Goal: Information Seeking & Learning: Learn about a topic

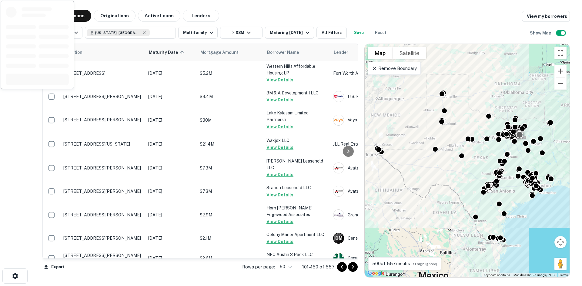
scroll to position [866, 0]
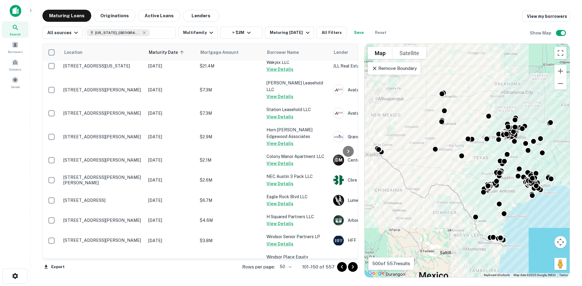
drag, startPoint x: 350, startPoint y: 268, endPoint x: 346, endPoint y: 233, distance: 34.5
click at [350, 268] on icon "Go to next page" at bounding box center [352, 267] width 7 height 7
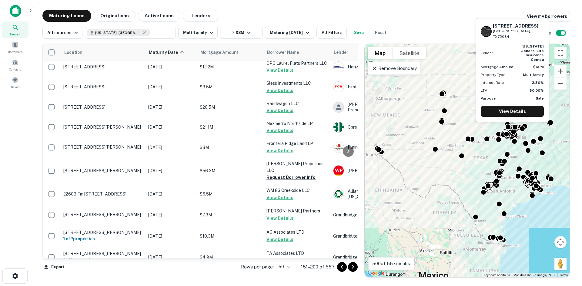
scroll to position [876, 0]
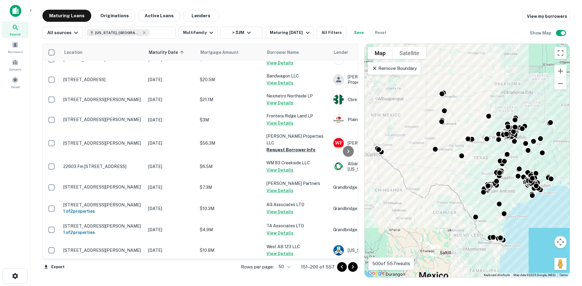
click at [354, 264] on icon "Go to next page" at bounding box center [352, 267] width 7 height 7
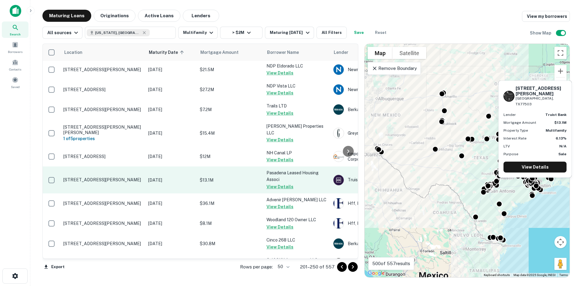
scroll to position [870, 0]
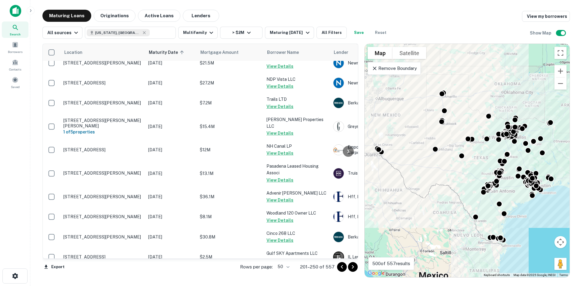
click at [350, 265] on icon "Go to next page" at bounding box center [352, 267] width 7 height 7
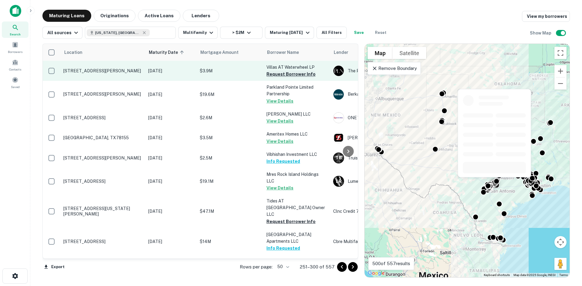
click at [298, 77] on button "Request Borrower Info" at bounding box center [290, 74] width 49 height 7
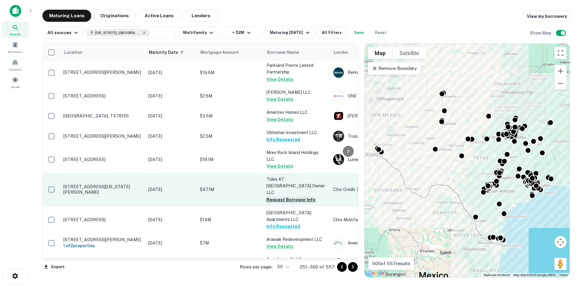
scroll to position [30, 0]
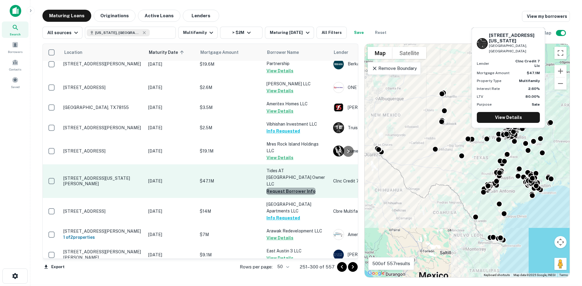
click at [308, 188] on button "Request Borrower Info" at bounding box center [290, 191] width 49 height 7
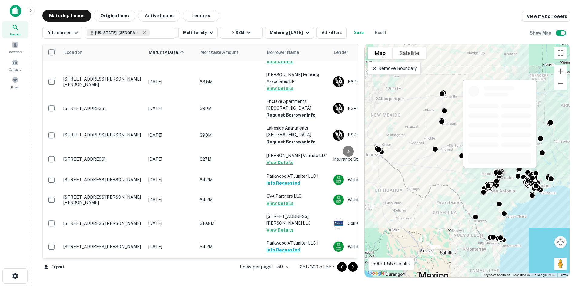
scroll to position [904, 0]
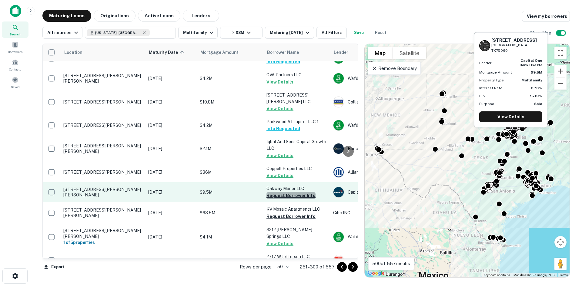
click at [298, 192] on button "Request Borrower Info" at bounding box center [290, 195] width 49 height 7
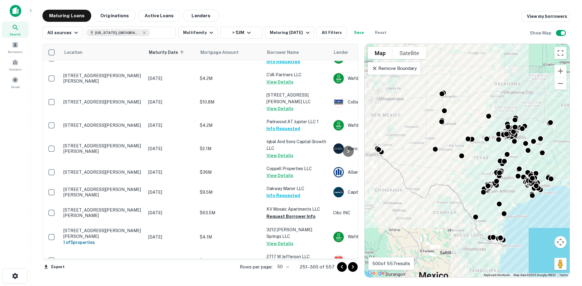
click at [355, 270] on icon "Go to next page" at bounding box center [352, 267] width 7 height 7
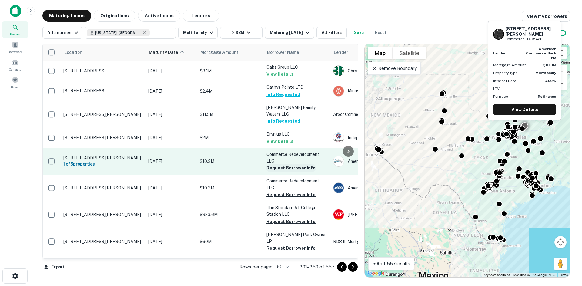
click at [298, 165] on button "Request Borrower Info" at bounding box center [290, 168] width 49 height 7
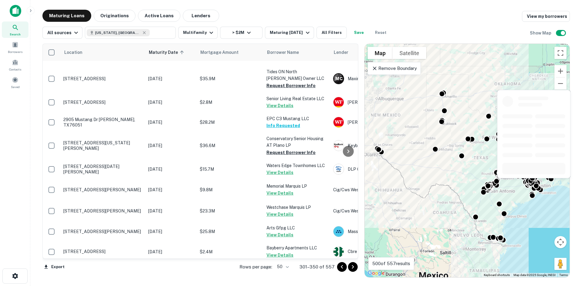
scroll to position [637, 0]
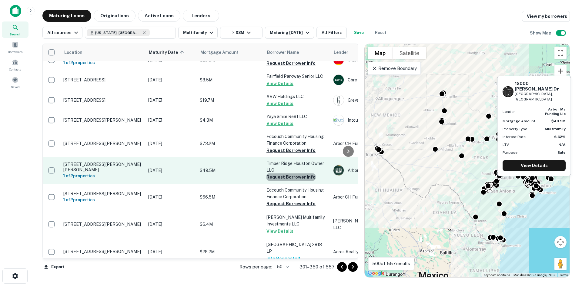
click at [302, 174] on button "Request Borrower Info" at bounding box center [290, 177] width 49 height 7
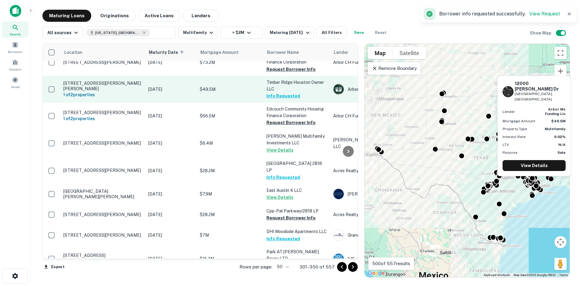
scroll to position [758, 0]
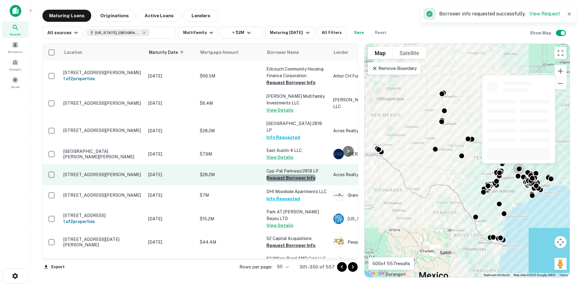
click at [307, 175] on button "Request Borrower Info" at bounding box center [290, 178] width 49 height 7
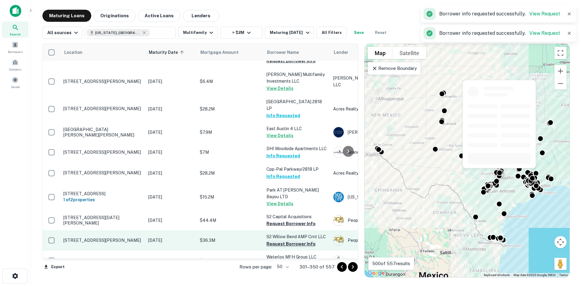
scroll to position [819, 0]
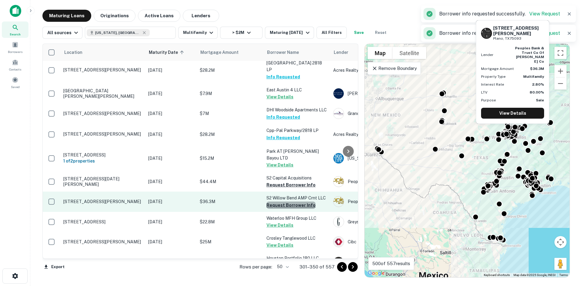
click at [300, 202] on button "Request Borrower Info" at bounding box center [290, 205] width 49 height 7
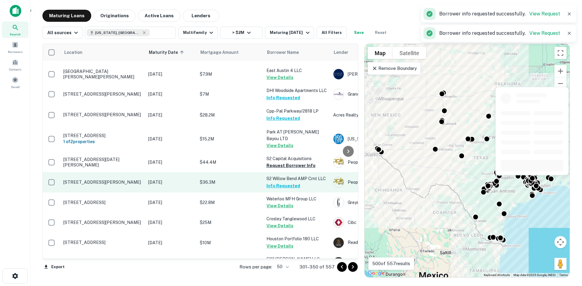
scroll to position [896, 0]
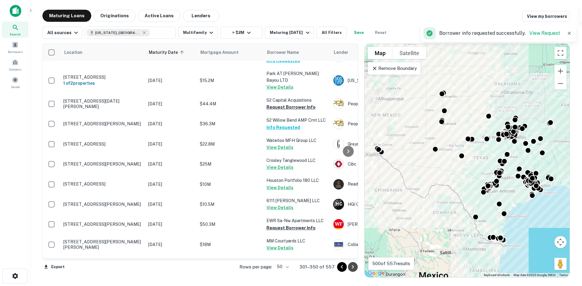
click at [352, 264] on icon "Go to next page" at bounding box center [352, 267] width 7 height 7
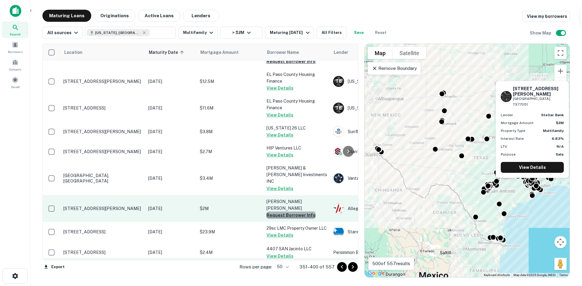
click at [301, 212] on button "Request Borrower Info" at bounding box center [290, 215] width 49 height 7
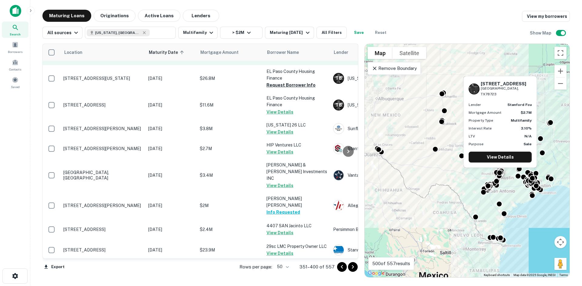
scroll to position [920, 0]
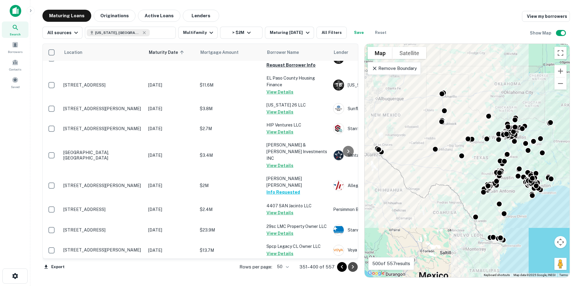
click at [353, 264] on icon "Go to next page" at bounding box center [352, 267] width 7 height 7
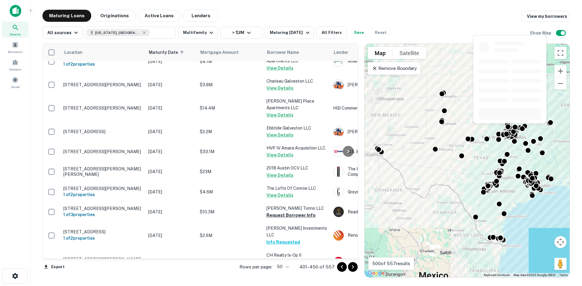
scroll to position [879, 0]
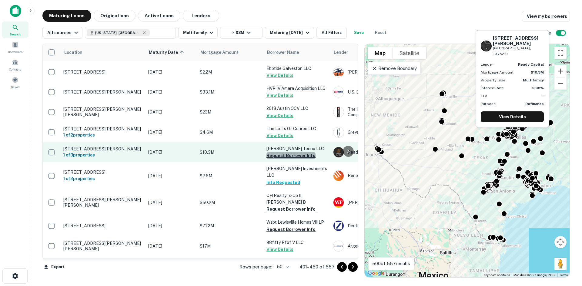
click at [297, 152] on button "Request Borrower Info" at bounding box center [290, 155] width 49 height 7
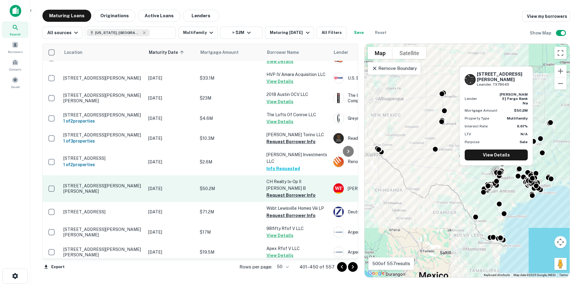
scroll to position [900, 0]
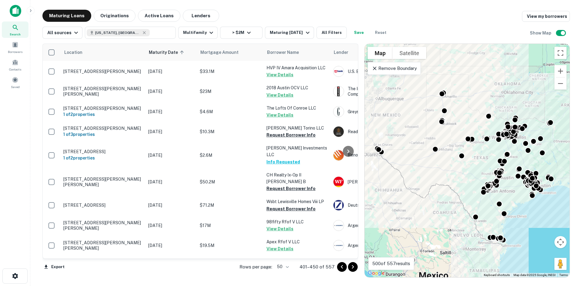
click at [355, 268] on icon "Go to next page" at bounding box center [352, 267] width 7 height 7
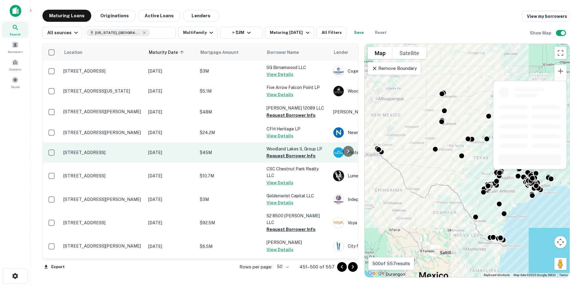
scroll to position [637, 0]
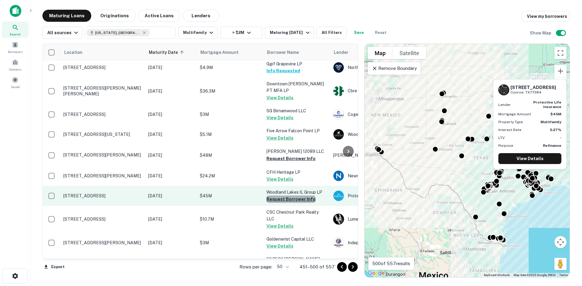
click at [303, 196] on button "Request Borrower Info" at bounding box center [290, 199] width 49 height 7
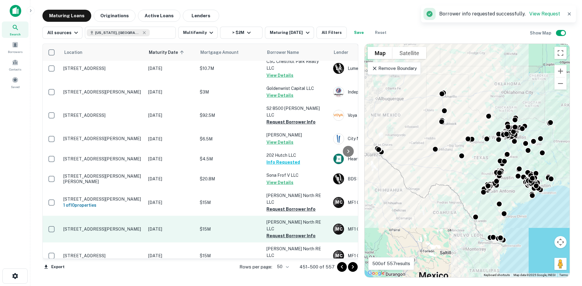
scroll to position [788, 0]
click at [297, 232] on button "Request Borrower Info" at bounding box center [290, 235] width 49 height 7
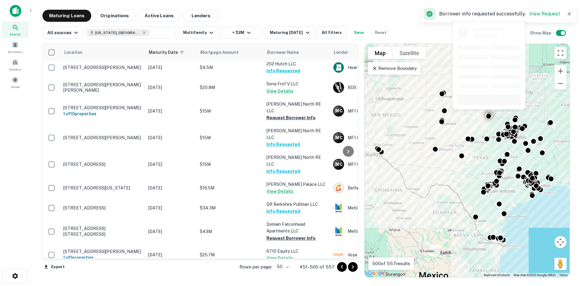
scroll to position [889, 0]
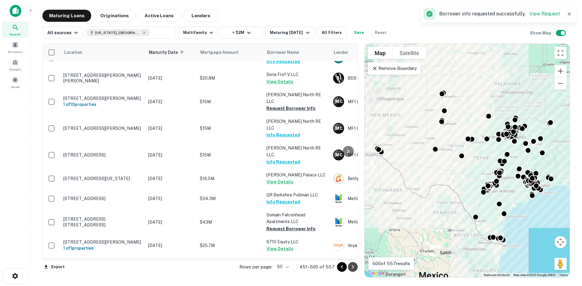
drag, startPoint x: 350, startPoint y: 263, endPoint x: 354, endPoint y: 248, distance: 15.8
click at [350, 263] on button "Go to next page" at bounding box center [353, 268] width 10 height 10
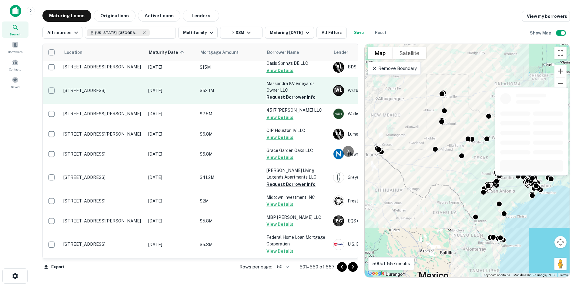
scroll to position [91, 0]
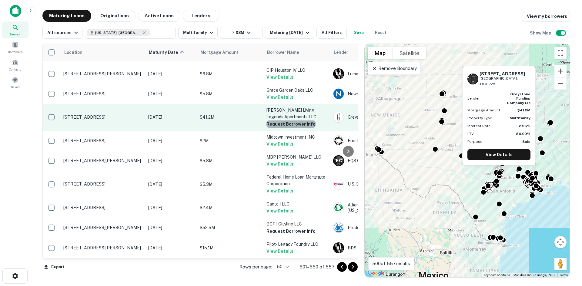
click at [306, 125] on button "Request Borrower Info" at bounding box center [290, 124] width 49 height 7
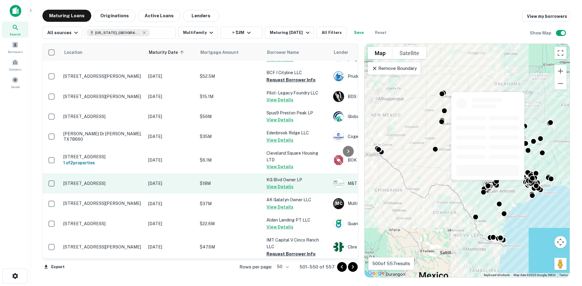
scroll to position [333, 0]
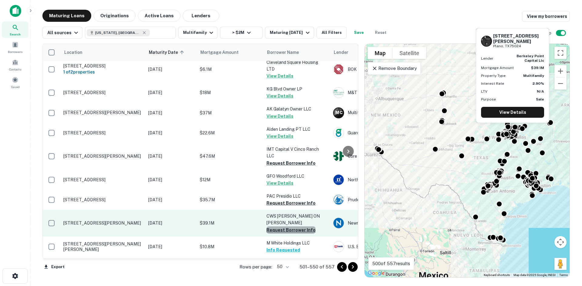
click at [303, 227] on button "Request Borrower Info" at bounding box center [290, 230] width 49 height 7
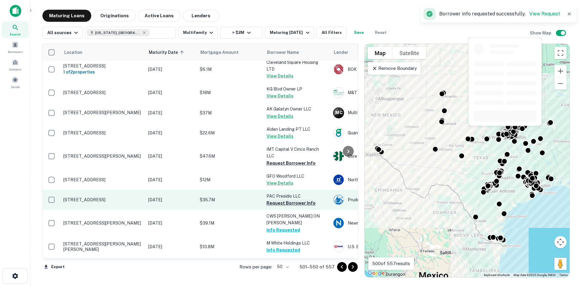
click at [302, 203] on button "Request Borrower Info" at bounding box center [290, 203] width 49 height 7
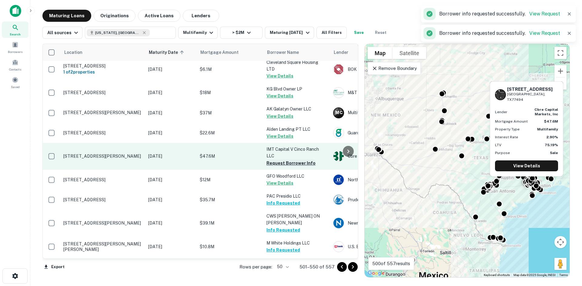
click at [300, 164] on button "Request Borrower Info" at bounding box center [290, 163] width 49 height 7
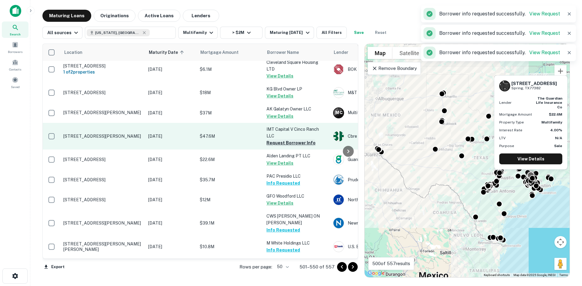
click at [296, 143] on button "Request Borrower Info" at bounding box center [290, 142] width 49 height 7
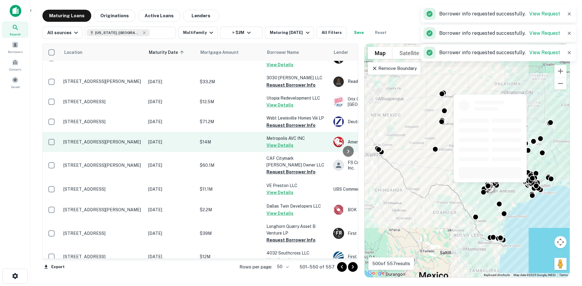
scroll to position [637, 0]
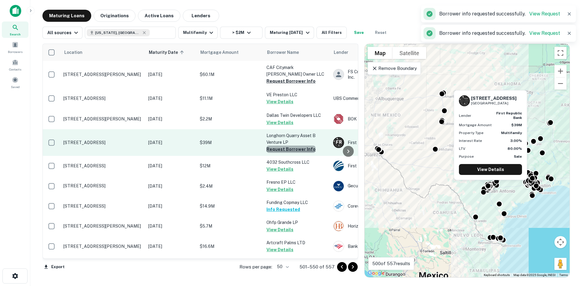
click at [293, 146] on button "Request Borrower Info" at bounding box center [290, 149] width 49 height 7
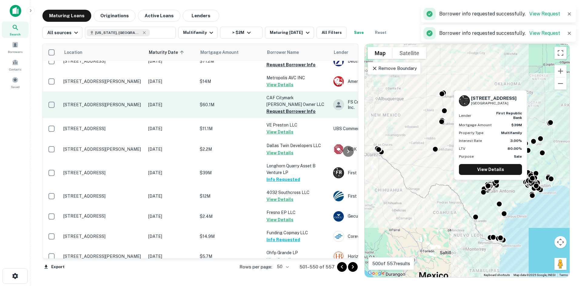
click at [291, 108] on button "Request Borrower Info" at bounding box center [290, 111] width 49 height 7
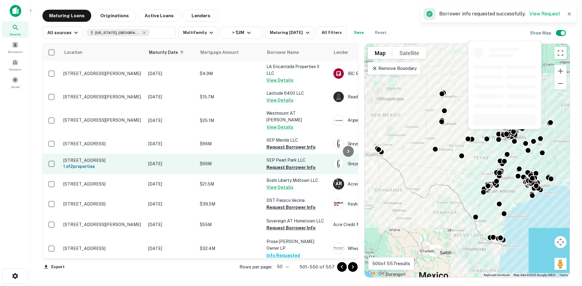
scroll to position [892, 0]
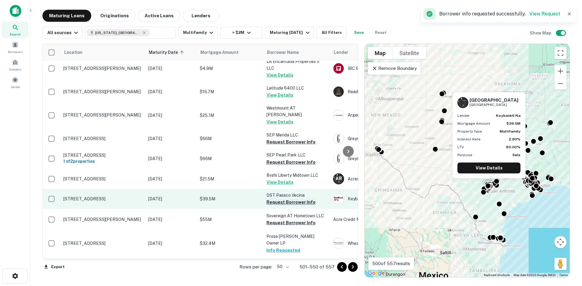
click at [305, 199] on button "Request Borrower Info" at bounding box center [290, 202] width 49 height 7
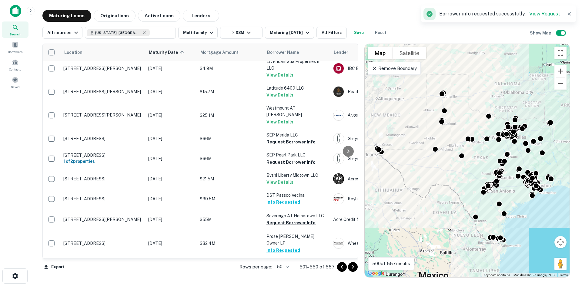
click at [356, 266] on icon "Go to next page" at bounding box center [352, 267] width 7 height 7
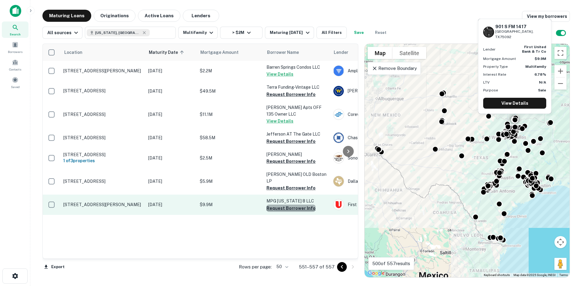
click at [300, 205] on button "Request Borrower Info" at bounding box center [290, 208] width 49 height 7
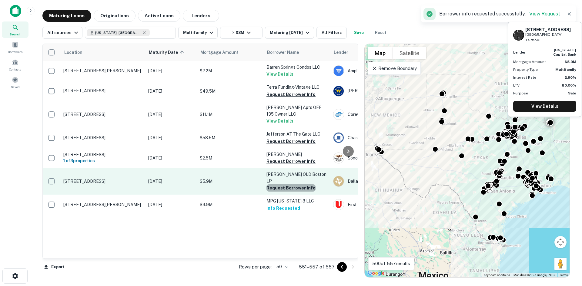
click at [297, 185] on button "Request Borrower Info" at bounding box center [290, 188] width 49 height 7
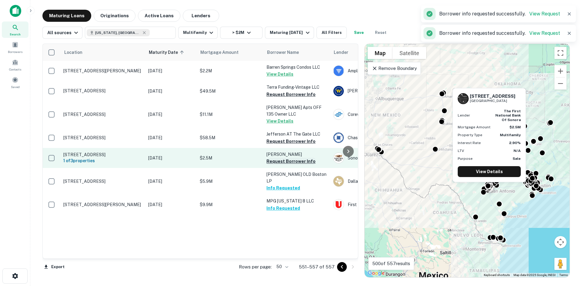
click at [293, 158] on button "Request Borrower Info" at bounding box center [290, 161] width 49 height 7
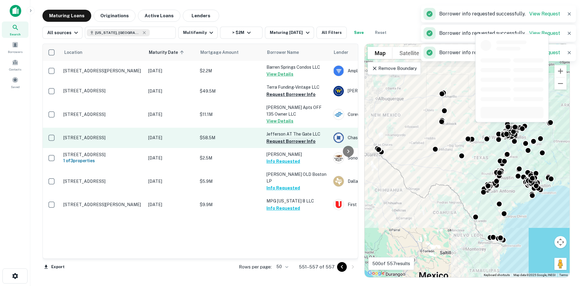
click at [293, 138] on button "Request Borrower Info" at bounding box center [290, 141] width 49 height 7
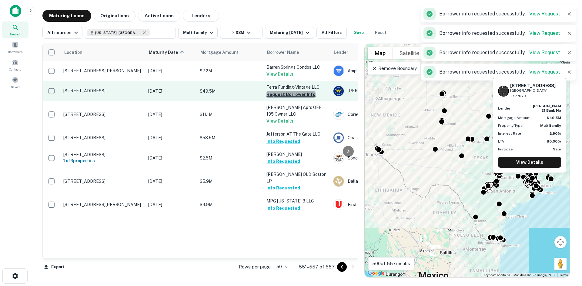
click at [293, 94] on button "Request Borrower Info" at bounding box center [290, 94] width 49 height 7
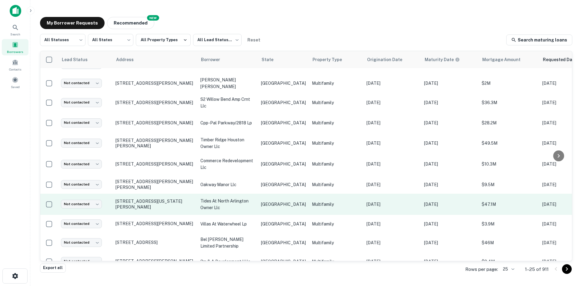
scroll to position [288, 0]
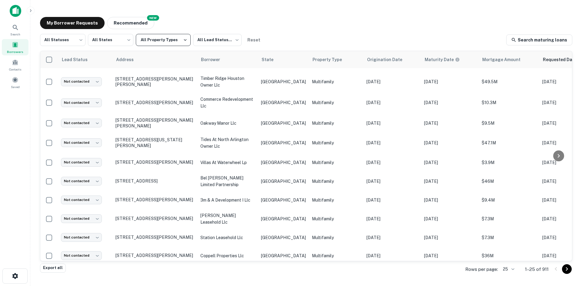
click at [165, 41] on button "All Property Types" at bounding box center [163, 40] width 55 height 12
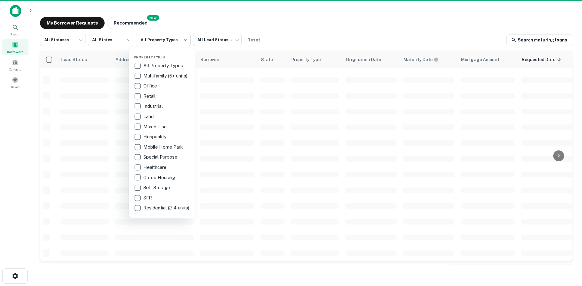
scroll to position [206, 0]
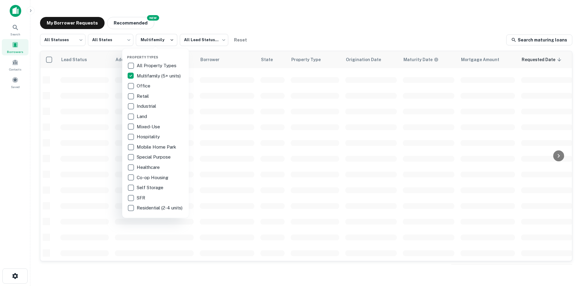
click at [334, 24] on div at bounding box center [291, 143] width 582 height 286
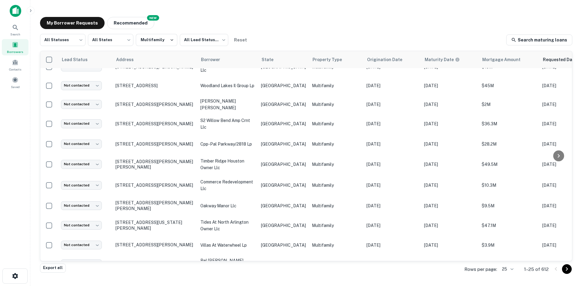
scroll to position [288, 0]
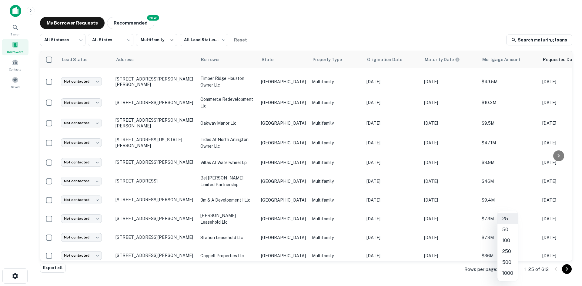
click at [512, 271] on body "Search Borrowers Contacts Saved My Borrower Requests NEW Recommended All Status…" at bounding box center [291, 143] width 582 height 286
click at [511, 259] on li "500" at bounding box center [508, 262] width 21 height 11
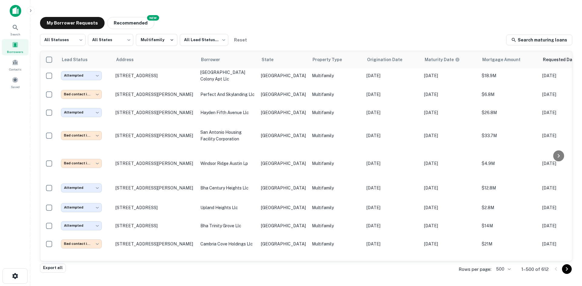
scroll to position [4651, 0]
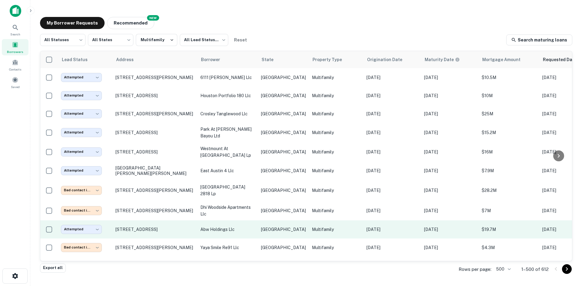
click at [309, 221] on td "Multifamily" at bounding box center [336, 230] width 55 height 18
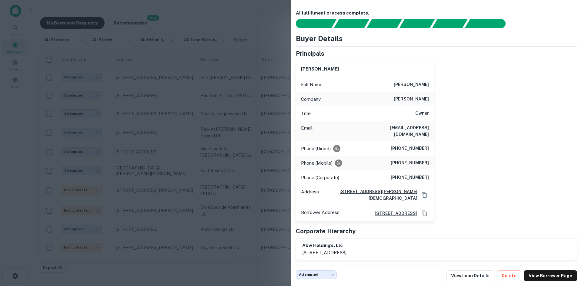
click at [214, 29] on div at bounding box center [291, 143] width 582 height 286
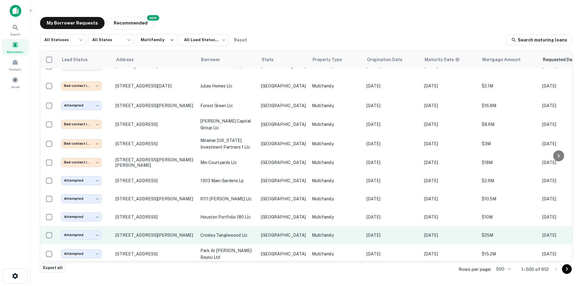
scroll to position [4530, 0]
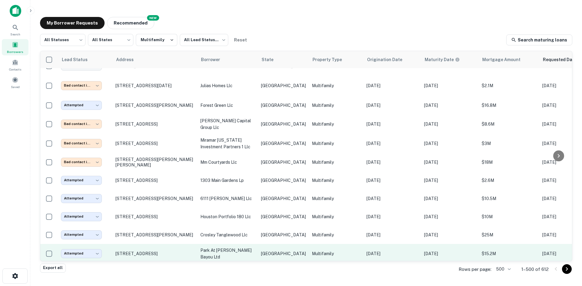
click at [276, 244] on td "[GEOGRAPHIC_DATA]" at bounding box center [283, 253] width 51 height 19
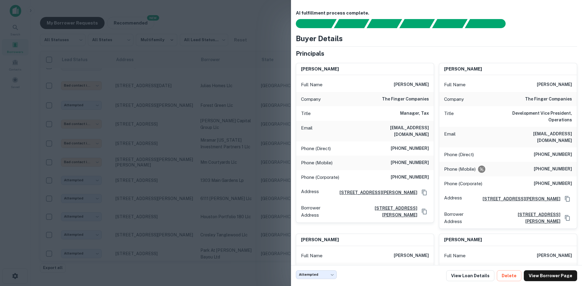
click at [258, 87] on div at bounding box center [291, 143] width 582 height 286
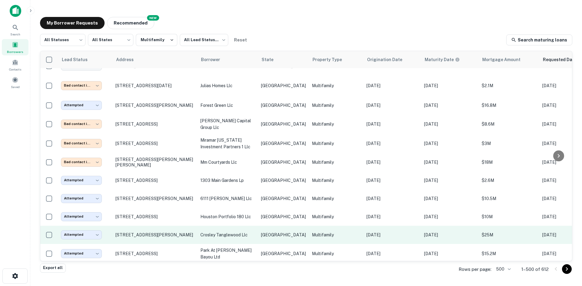
click at [253, 232] on p "crosley tanglewood llc" at bounding box center [227, 235] width 55 height 7
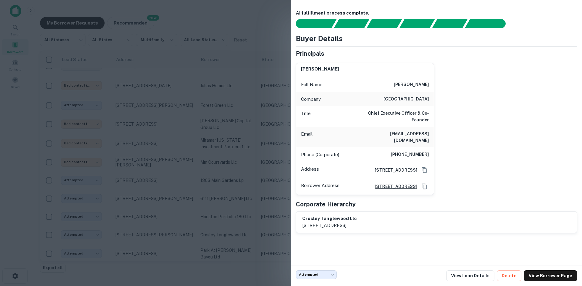
click at [225, 117] on div at bounding box center [291, 143] width 582 height 286
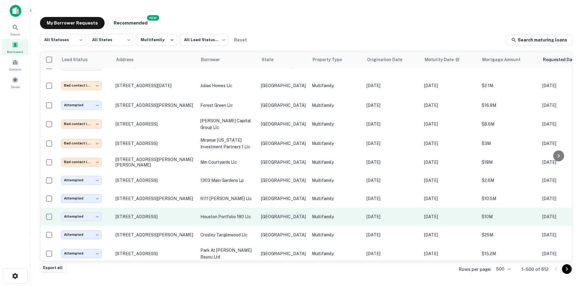
click at [239, 214] on p "houston portfolio 180 llc" at bounding box center [227, 217] width 55 height 7
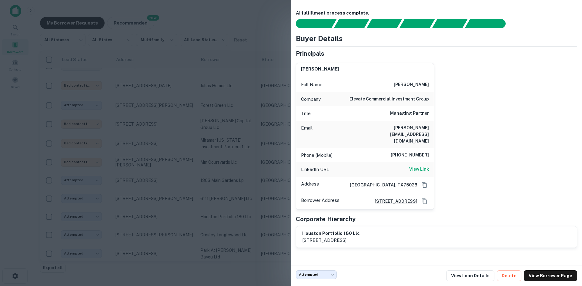
click at [234, 102] on div at bounding box center [291, 143] width 582 height 286
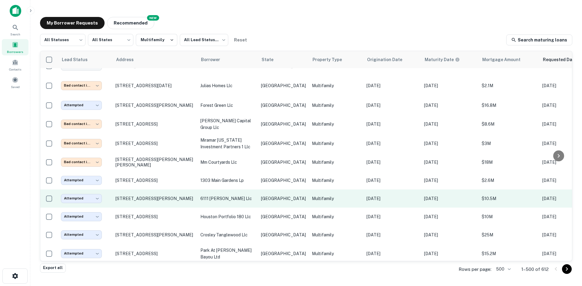
click at [275, 196] on p "[GEOGRAPHIC_DATA]" at bounding box center [283, 199] width 45 height 7
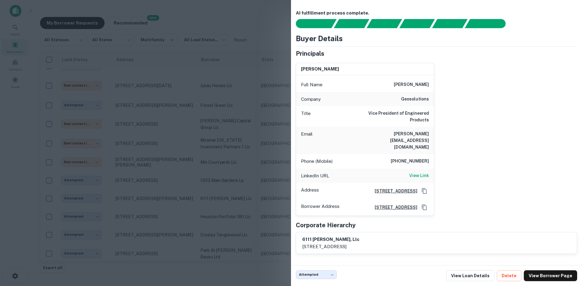
click at [216, 100] on div at bounding box center [291, 143] width 582 height 286
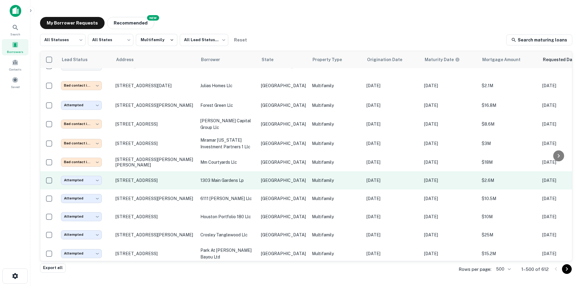
click at [314, 177] on p "Multifamily" at bounding box center [336, 180] width 49 height 7
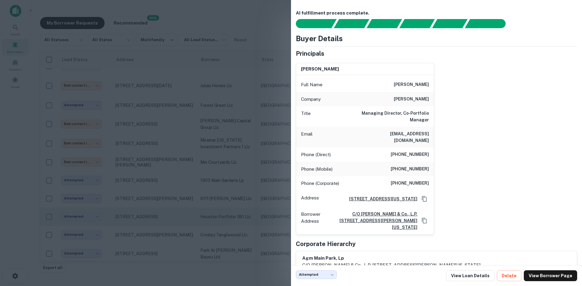
drag, startPoint x: 221, startPoint y: 113, endPoint x: 249, endPoint y: 150, distance: 46.5
click at [221, 113] on div at bounding box center [291, 143] width 582 height 286
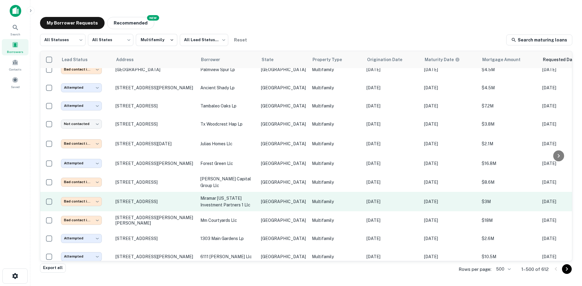
scroll to position [4469, 0]
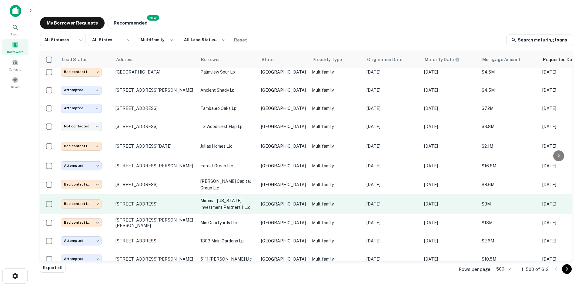
click at [275, 201] on p "[GEOGRAPHIC_DATA]" at bounding box center [283, 204] width 45 height 7
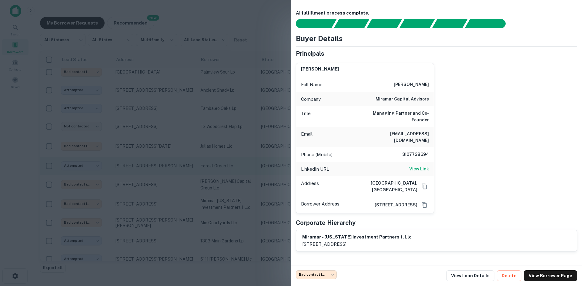
click at [175, 78] on div at bounding box center [291, 143] width 582 height 286
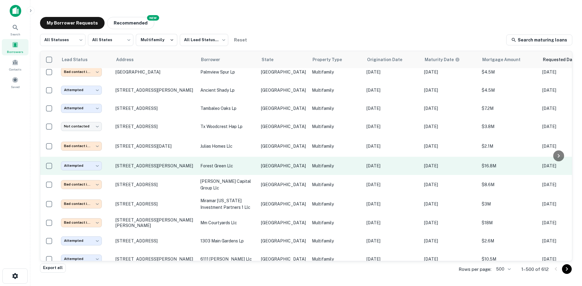
click at [265, 163] on p "[GEOGRAPHIC_DATA]" at bounding box center [283, 166] width 45 height 7
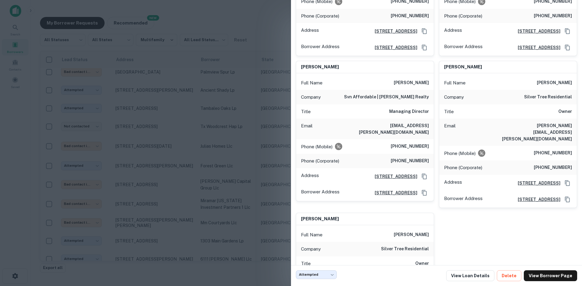
scroll to position [152, 0]
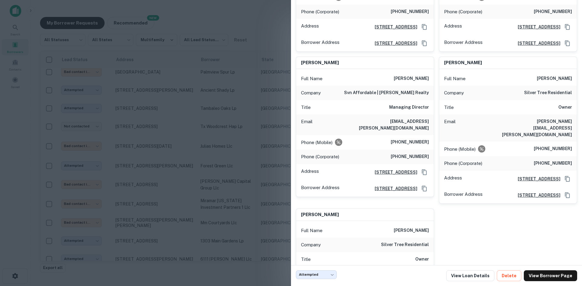
click at [210, 130] on div at bounding box center [291, 143] width 582 height 286
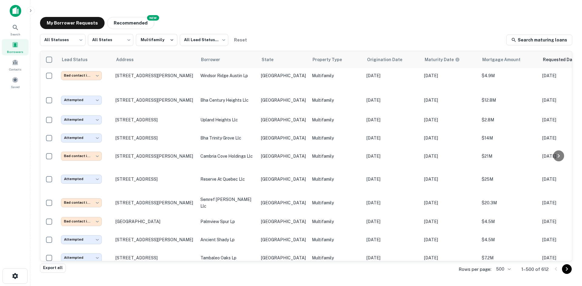
scroll to position [4318, 0]
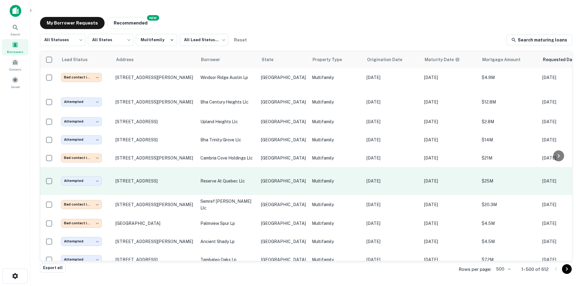
click at [287, 167] on td "TX" at bounding box center [283, 181] width 51 height 28
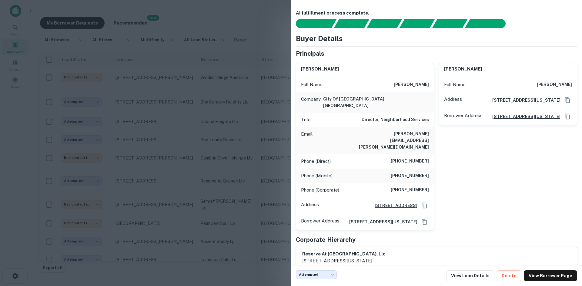
click at [194, 121] on div at bounding box center [291, 143] width 582 height 286
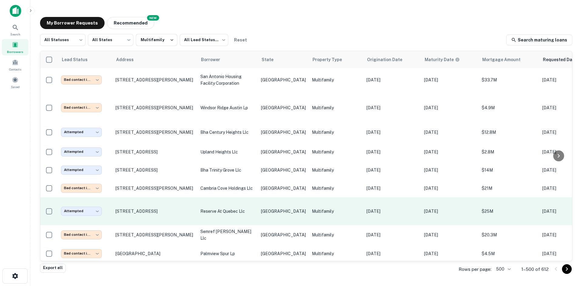
scroll to position [4257, 0]
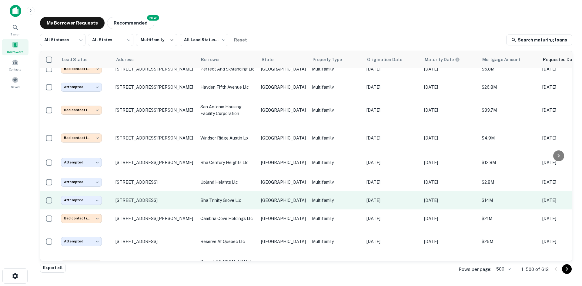
click at [238, 192] on td "bha trinity grove llc" at bounding box center [227, 201] width 61 height 18
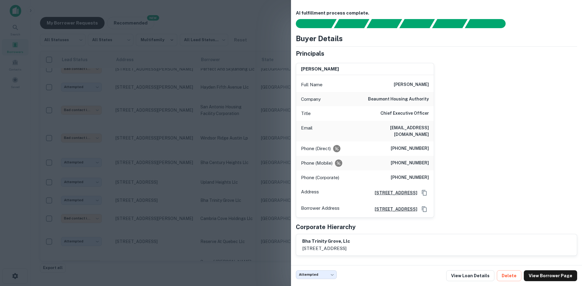
click at [177, 119] on div at bounding box center [291, 143] width 582 height 286
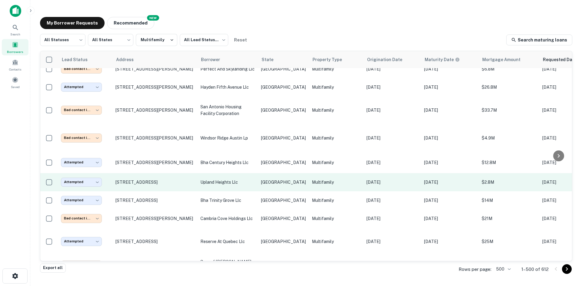
click at [280, 179] on p "[GEOGRAPHIC_DATA]" at bounding box center [283, 182] width 45 height 7
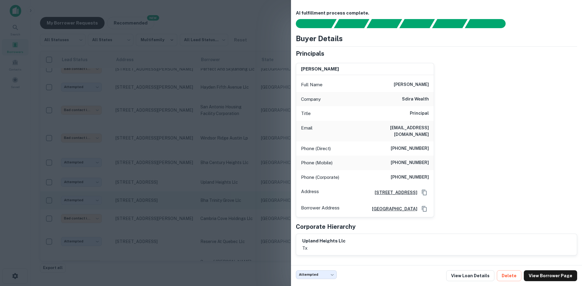
click at [163, 86] on div at bounding box center [291, 143] width 582 height 286
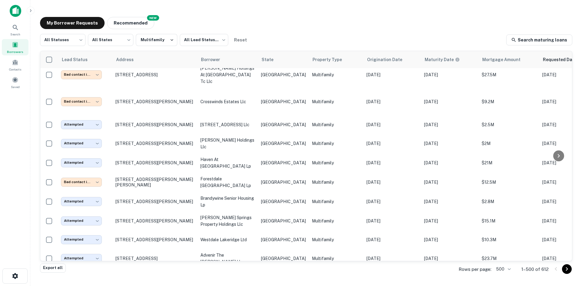
scroll to position [3711, 0]
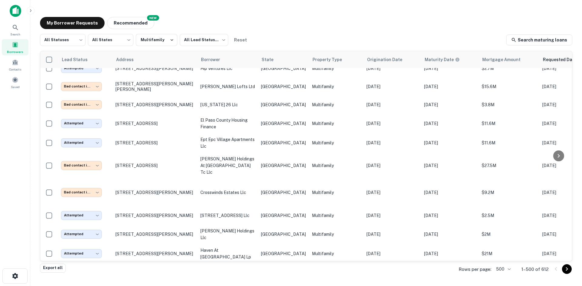
click at [444, 25] on div "My Borrower Requests NEW Recommended" at bounding box center [306, 23] width 532 height 12
click at [393, 20] on div "My Borrower Requests NEW Recommended" at bounding box center [306, 23] width 532 height 12
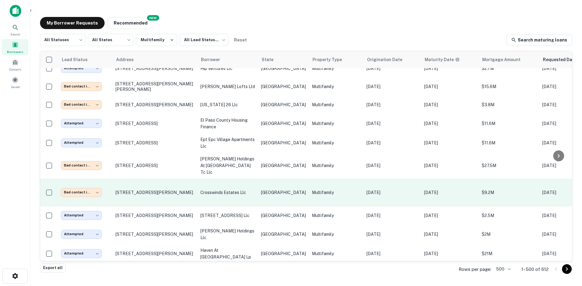
click at [258, 179] on td "[GEOGRAPHIC_DATA]" at bounding box center [283, 193] width 51 height 28
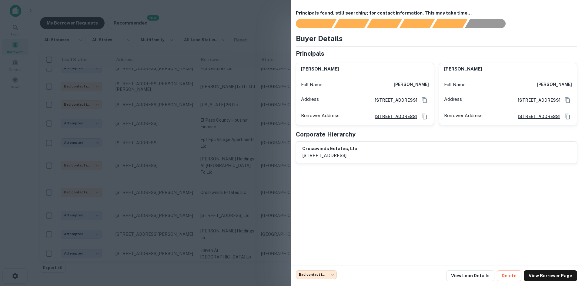
click at [252, 24] on div at bounding box center [291, 143] width 582 height 286
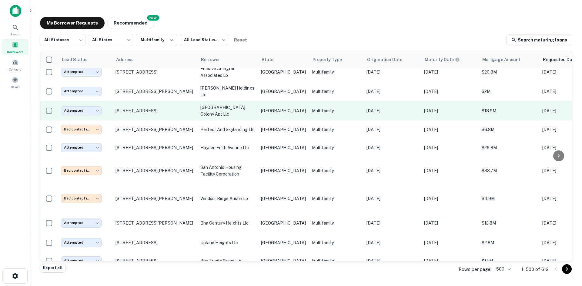
scroll to position [4105, 0]
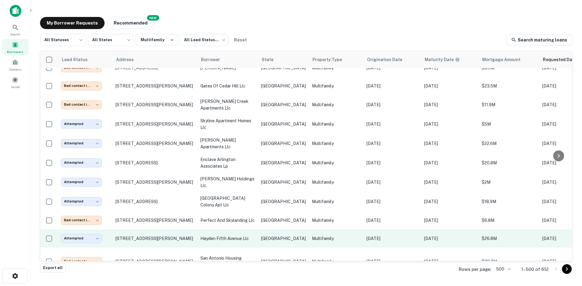
click at [230, 230] on td "hayden fifth avenue llc" at bounding box center [227, 239] width 61 height 18
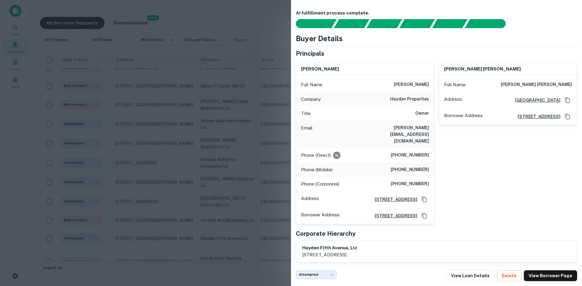
click at [207, 94] on div at bounding box center [291, 143] width 582 height 286
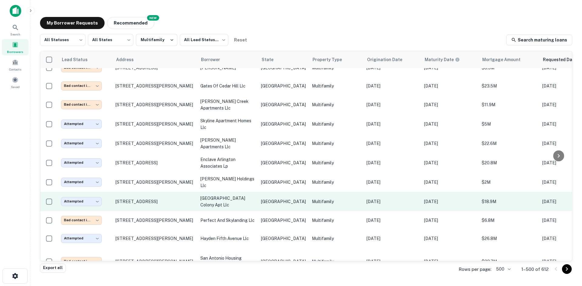
click at [271, 199] on p "[GEOGRAPHIC_DATA]" at bounding box center [283, 202] width 45 height 7
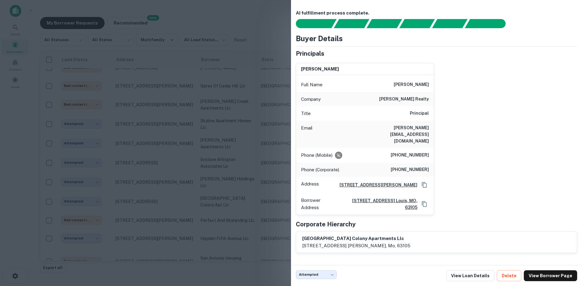
click at [201, 104] on div at bounding box center [291, 143] width 582 height 286
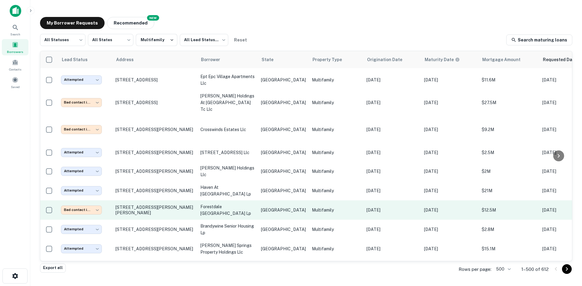
scroll to position [3772, 0]
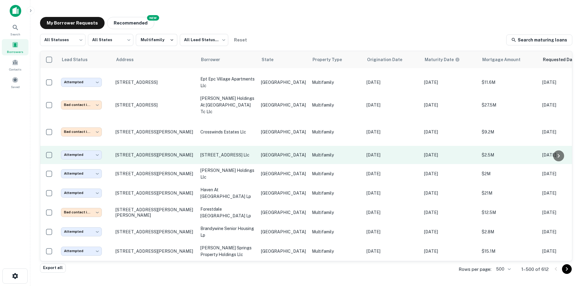
click at [270, 146] on td "[GEOGRAPHIC_DATA]" at bounding box center [283, 155] width 51 height 18
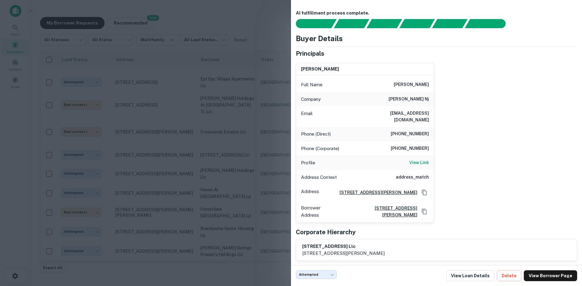
click at [188, 103] on div at bounding box center [291, 143] width 582 height 286
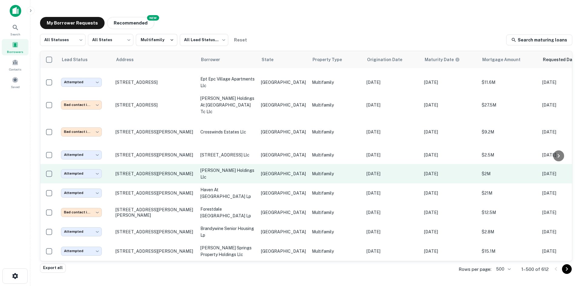
click at [253, 167] on p "[PERSON_NAME] holdings llc" at bounding box center [227, 173] width 55 height 13
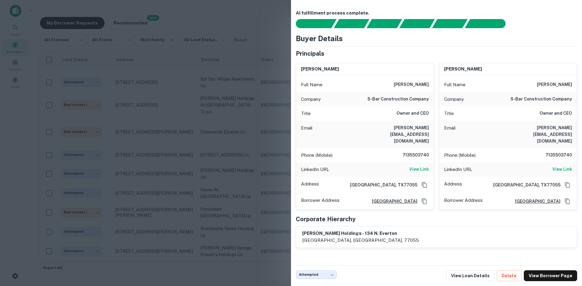
click at [213, 83] on div at bounding box center [291, 143] width 582 height 286
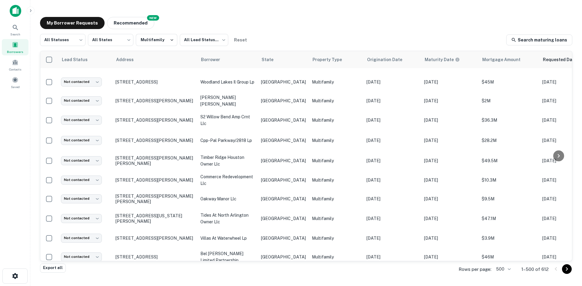
scroll to position [4043, 0]
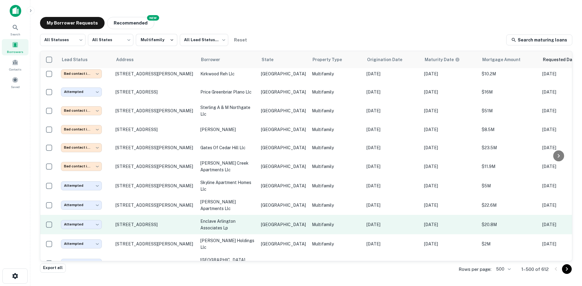
click at [312, 222] on p "Multifamily" at bounding box center [336, 225] width 49 height 7
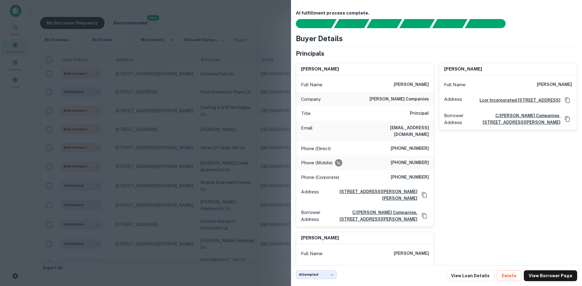
click at [259, 111] on div at bounding box center [291, 143] width 582 height 286
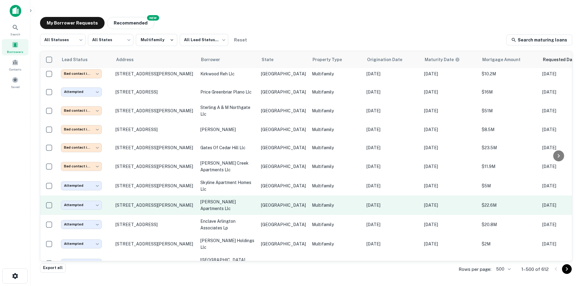
click at [248, 199] on p "[PERSON_NAME] apartments llc" at bounding box center [227, 205] width 55 height 13
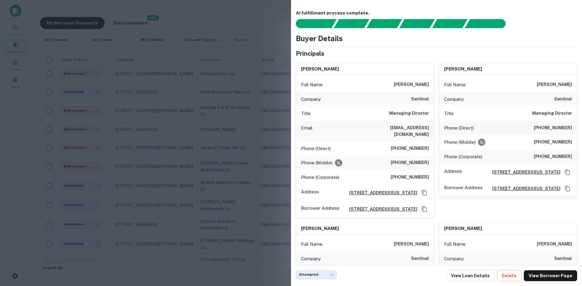
click at [189, 100] on div at bounding box center [291, 143] width 582 height 286
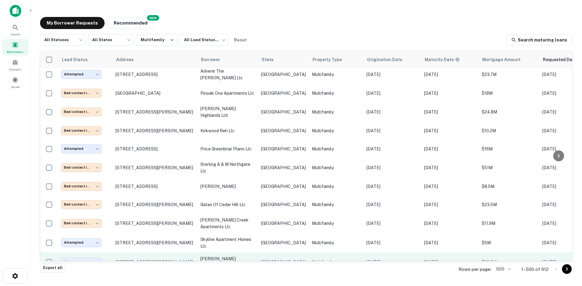
scroll to position [3952, 0]
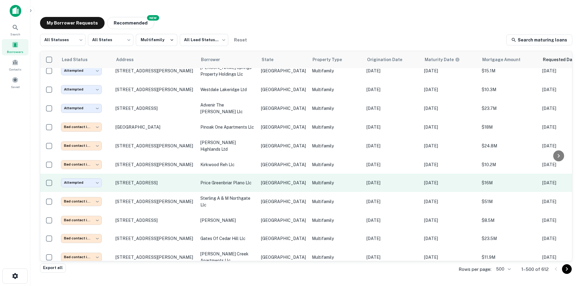
click at [212, 180] on p "price greenbriar plano llc" at bounding box center [227, 183] width 55 height 7
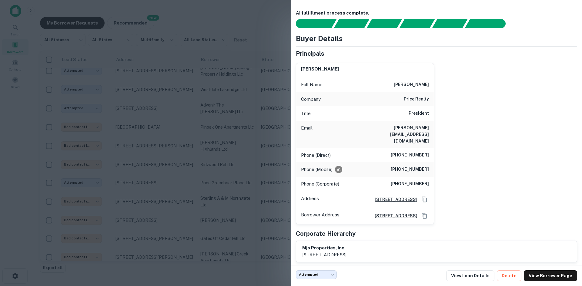
click at [184, 72] on div at bounding box center [291, 143] width 582 height 286
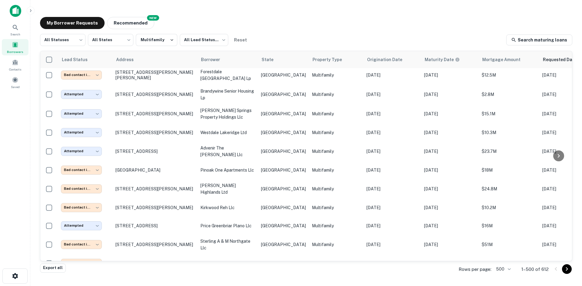
scroll to position [3892, 0]
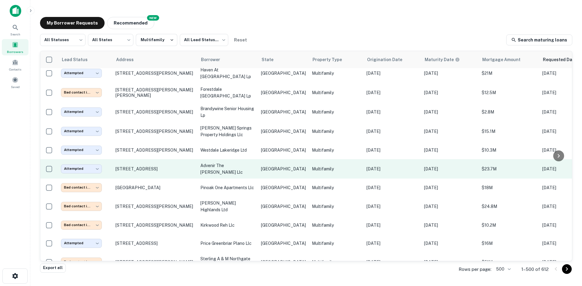
click at [243, 163] on p "advenir the [PERSON_NAME] llc" at bounding box center [227, 169] width 55 height 13
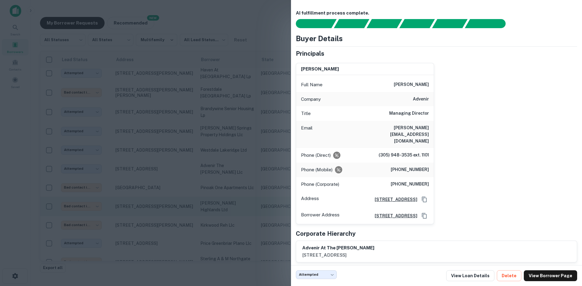
drag, startPoint x: 221, startPoint y: 129, endPoint x: 233, endPoint y: 145, distance: 19.6
click at [221, 129] on div at bounding box center [291, 143] width 582 height 286
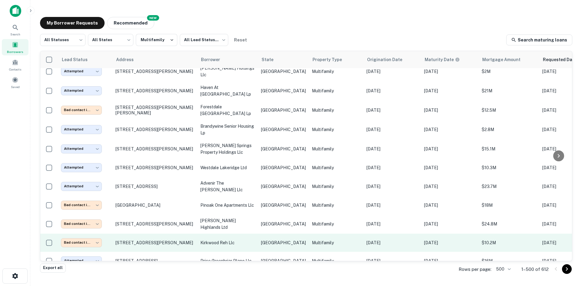
scroll to position [3831, 0]
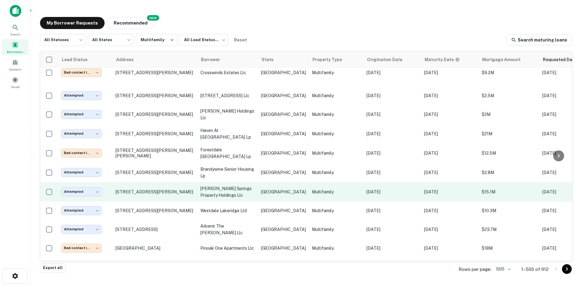
click at [258, 183] on td "[GEOGRAPHIC_DATA]" at bounding box center [283, 192] width 51 height 19
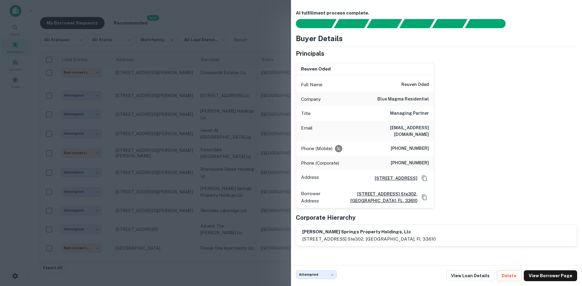
click at [188, 102] on div at bounding box center [291, 143] width 582 height 286
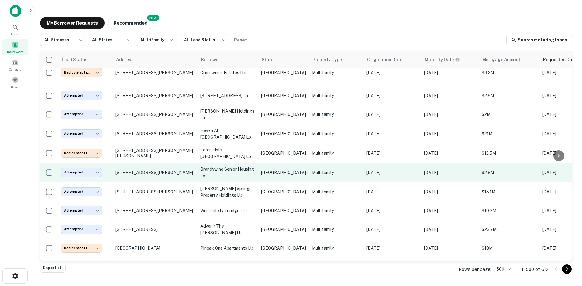
click at [195, 163] on td "[STREET_ADDRESS][PERSON_NAME]" at bounding box center [154, 172] width 85 height 19
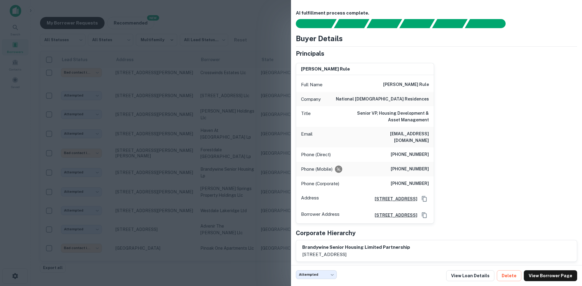
click at [260, 112] on div at bounding box center [291, 143] width 582 height 286
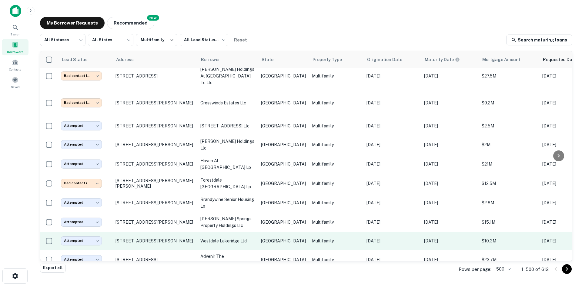
scroll to position [3771, 0]
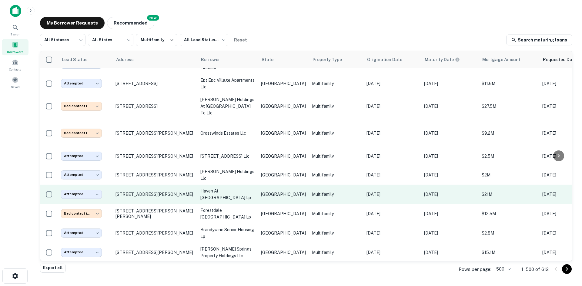
click at [275, 191] on p "[GEOGRAPHIC_DATA]" at bounding box center [283, 194] width 45 height 7
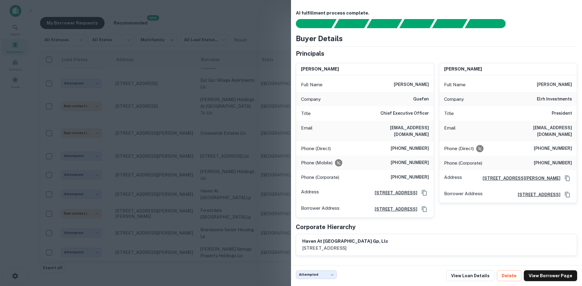
click at [191, 112] on div at bounding box center [291, 143] width 582 height 286
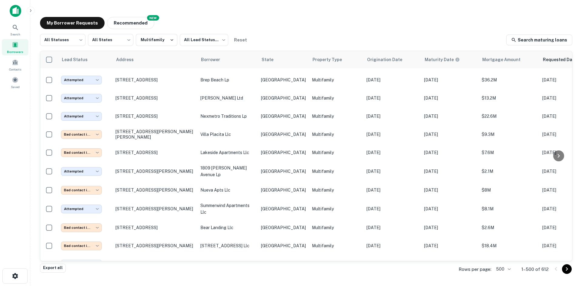
scroll to position [8397, 0]
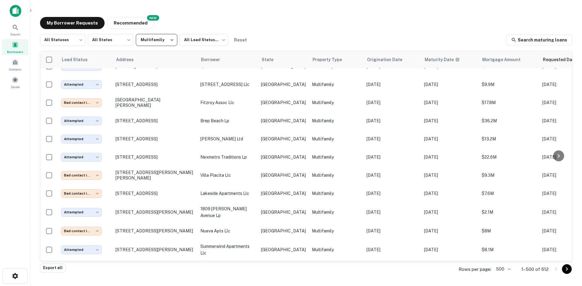
click at [169, 44] on button "Multifamily" at bounding box center [157, 40] width 42 height 12
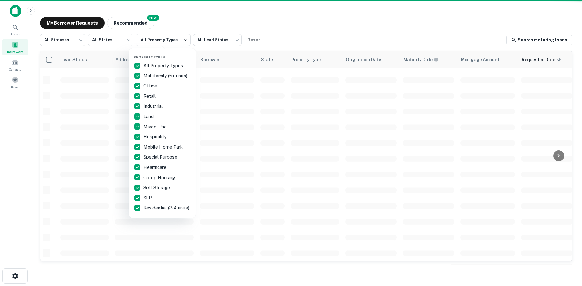
scroll to position [206, 0]
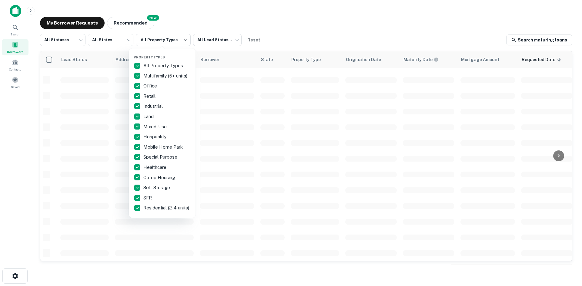
click at [310, 27] on div at bounding box center [291, 143] width 582 height 286
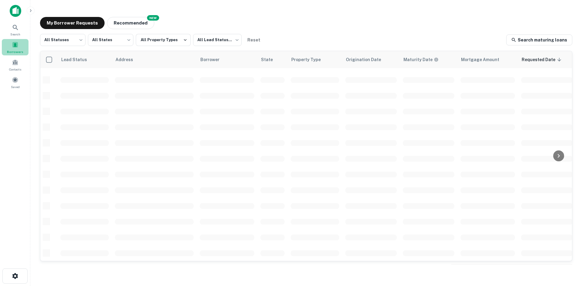
click at [18, 46] on span at bounding box center [15, 45] width 7 height 7
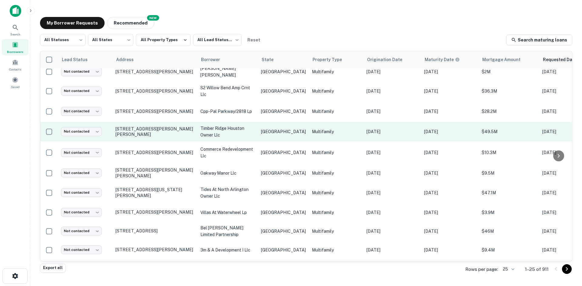
scroll to position [288, 0]
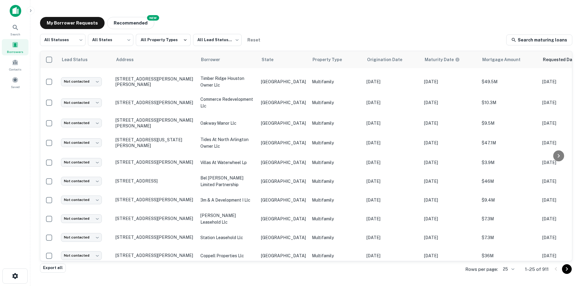
click at [510, 269] on body "Search Borrowers Contacts Saved My Borrower Requests NEW Recommended All Status…" at bounding box center [291, 143] width 582 height 286
click at [509, 254] on li "250" at bounding box center [508, 251] width 21 height 11
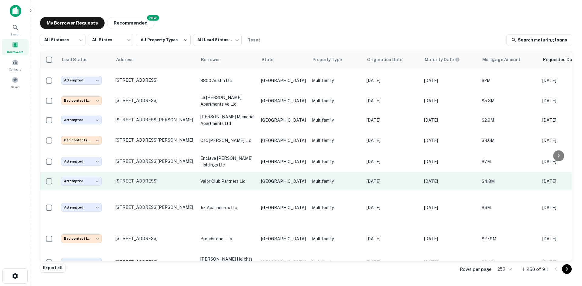
scroll to position [2793, 0]
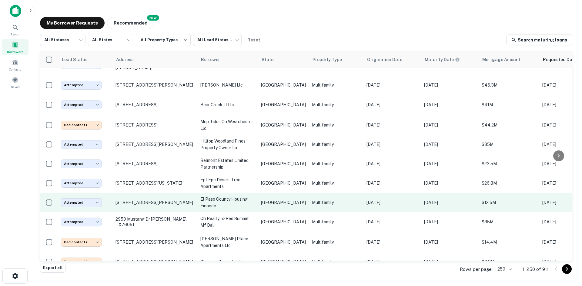
click at [284, 199] on p "TX" at bounding box center [283, 202] width 45 height 7
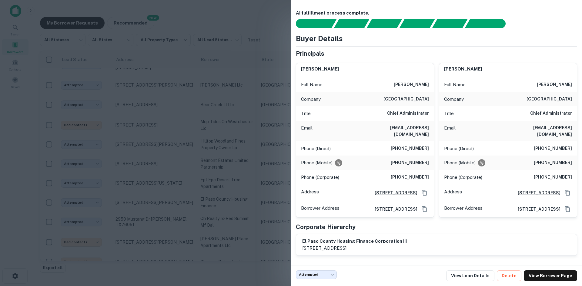
click at [175, 93] on div at bounding box center [291, 143] width 582 height 286
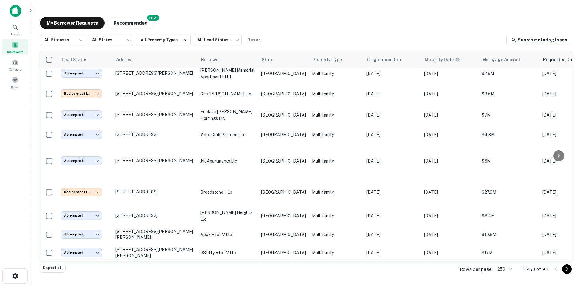
scroll to position [3033, 0]
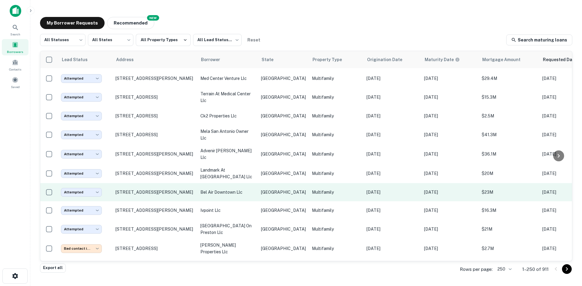
click at [248, 183] on td "bel air downtown llc" at bounding box center [227, 192] width 61 height 18
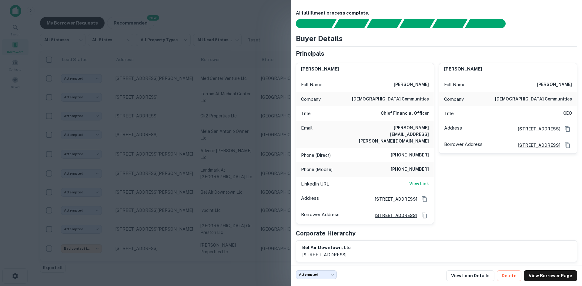
click at [249, 130] on div at bounding box center [291, 143] width 582 height 286
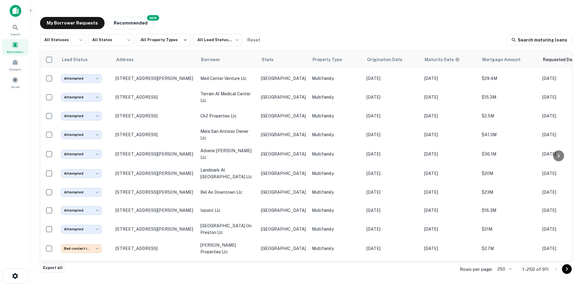
scroll to position [3611, 0]
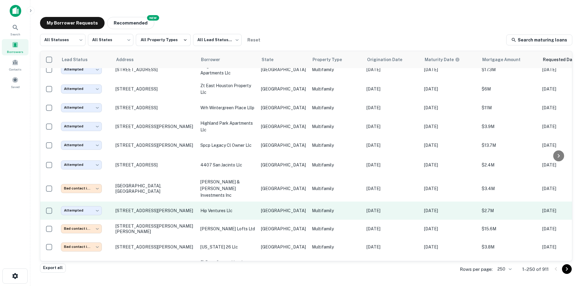
click at [223, 208] on p "hip ventures llc" at bounding box center [227, 211] width 55 height 7
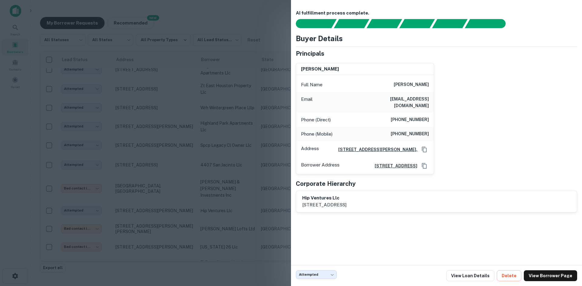
click at [192, 137] on div at bounding box center [291, 143] width 582 height 286
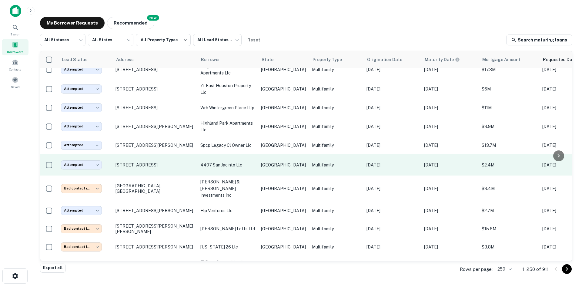
click at [222, 155] on td "4407 san jacinto llc" at bounding box center [227, 165] width 61 height 21
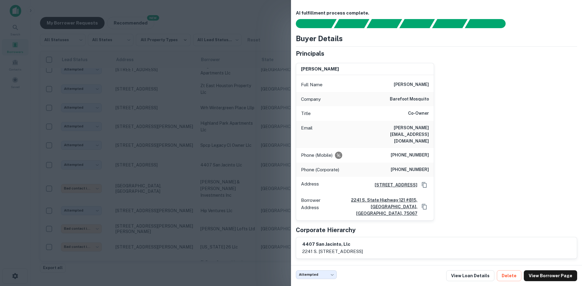
click at [214, 135] on div at bounding box center [291, 143] width 582 height 286
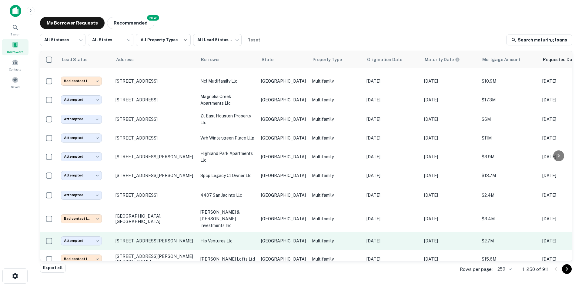
scroll to position [3550, 0]
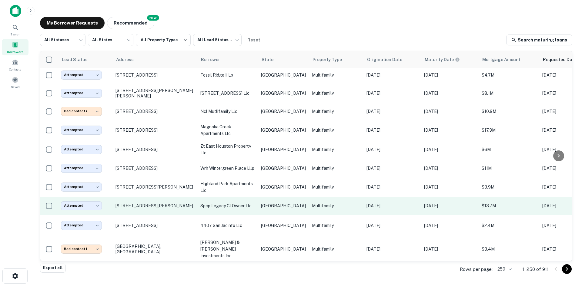
click at [245, 203] on p "spcp legacy cl owner llc" at bounding box center [227, 206] width 55 height 7
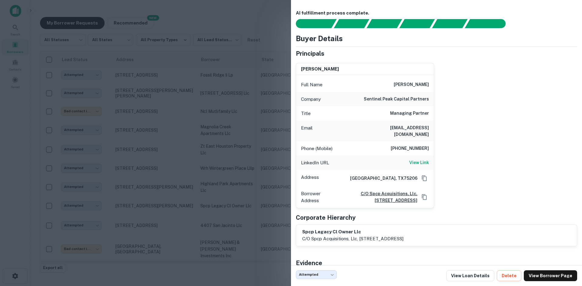
click at [220, 68] on div at bounding box center [291, 143] width 582 height 286
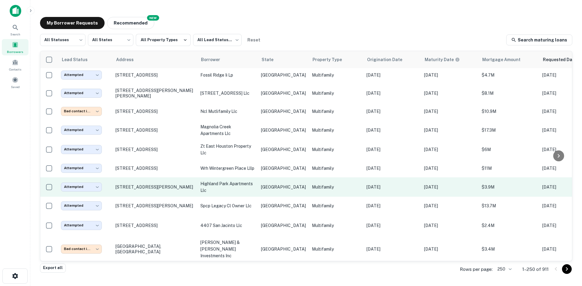
click at [259, 178] on td "[GEOGRAPHIC_DATA]" at bounding box center [283, 187] width 51 height 19
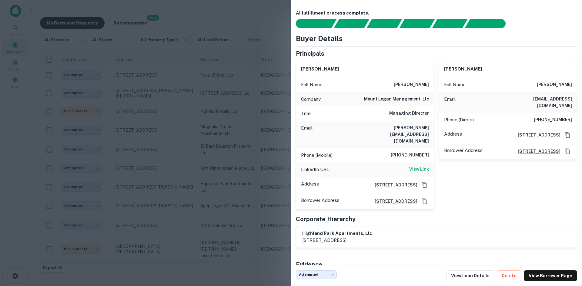
click at [227, 102] on div at bounding box center [291, 143] width 582 height 286
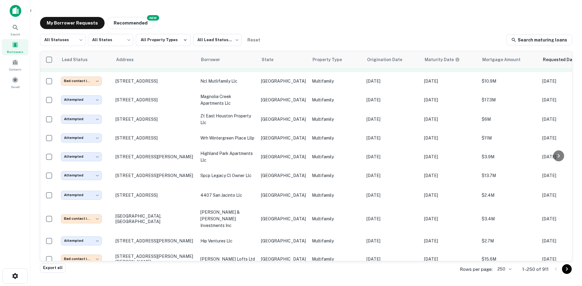
scroll to position [2977, 0]
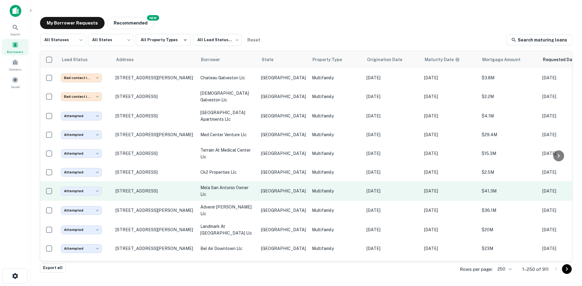
click at [394, 188] on p "[DATE]" at bounding box center [393, 191] width 52 height 7
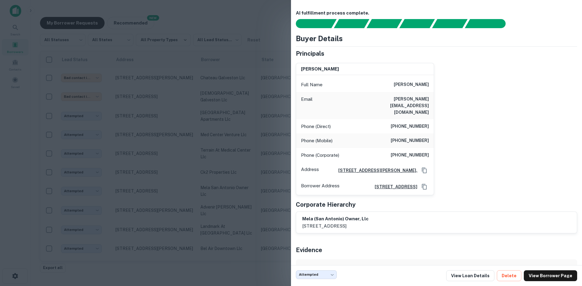
click at [168, 106] on div at bounding box center [291, 143] width 582 height 286
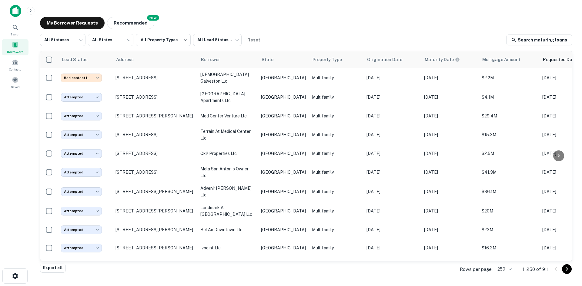
scroll to position [3515, 0]
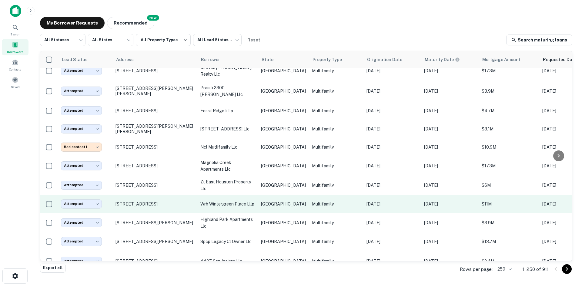
click at [309, 195] on td "Multifamily" at bounding box center [336, 204] width 55 height 18
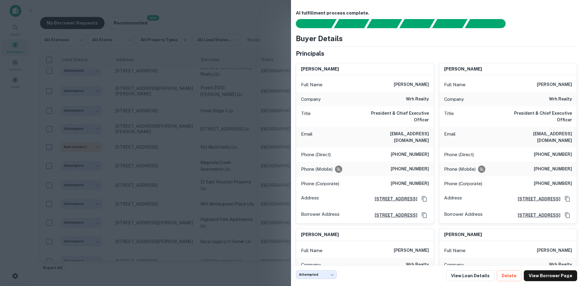
click at [201, 97] on div at bounding box center [291, 143] width 582 height 286
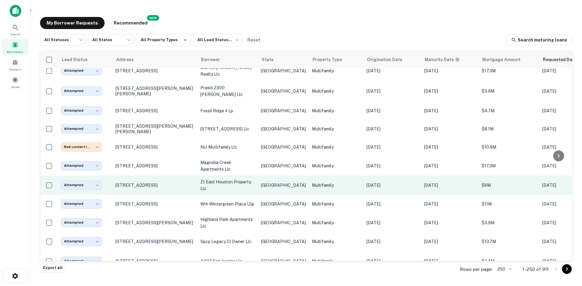
click at [229, 179] on p "zt east houston property llc" at bounding box center [227, 185] width 55 height 13
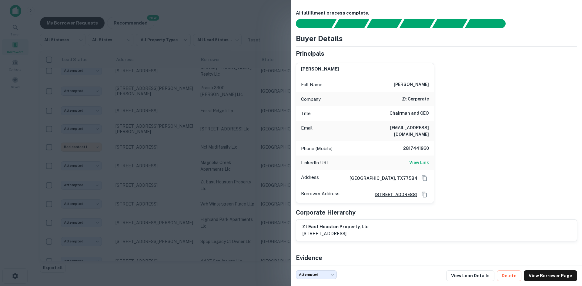
click at [197, 88] on div at bounding box center [291, 143] width 582 height 286
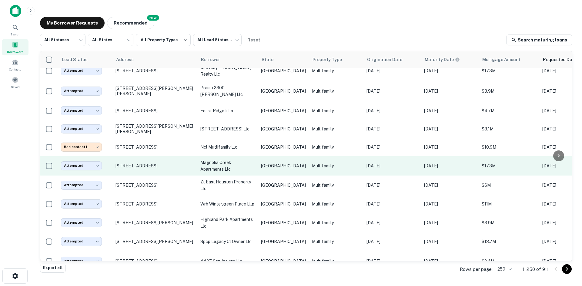
click at [241, 159] on p "magnolia creek apartments llc" at bounding box center [227, 165] width 55 height 13
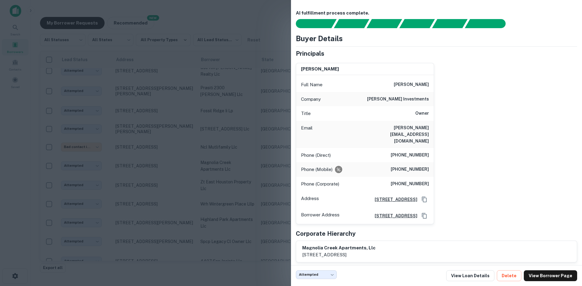
click at [417, 127] on h6 "robert@corryproperties.com" at bounding box center [392, 135] width 73 height 20
copy h6 "robert@corryproperties.com"
click at [188, 108] on div at bounding box center [291, 143] width 582 height 286
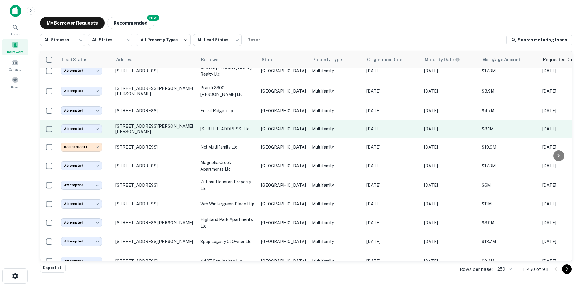
click at [241, 120] on td "[STREET_ADDRESS] llc" at bounding box center [227, 129] width 61 height 18
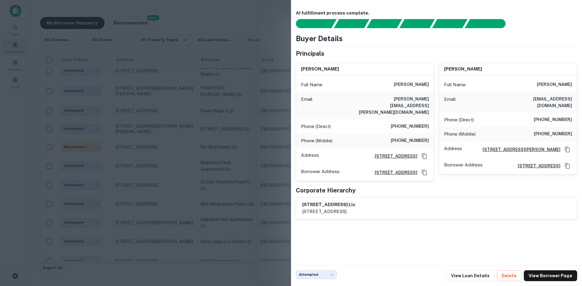
click at [195, 103] on div at bounding box center [291, 143] width 582 height 286
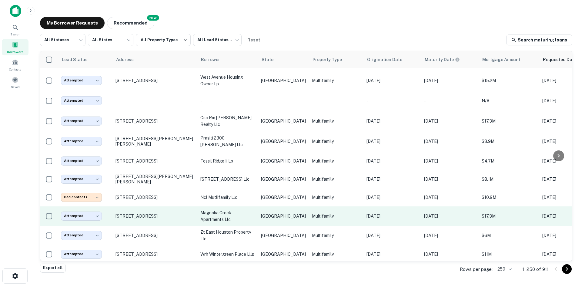
scroll to position [3454, 0]
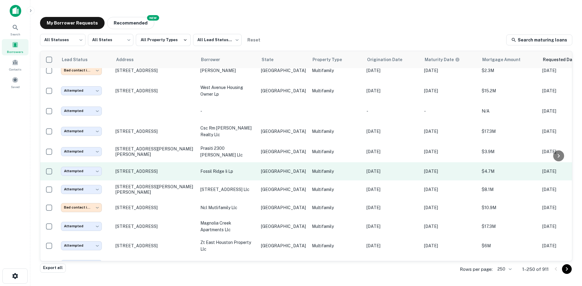
click at [251, 168] on p "fossil ridge ii lp" at bounding box center [227, 171] width 55 height 7
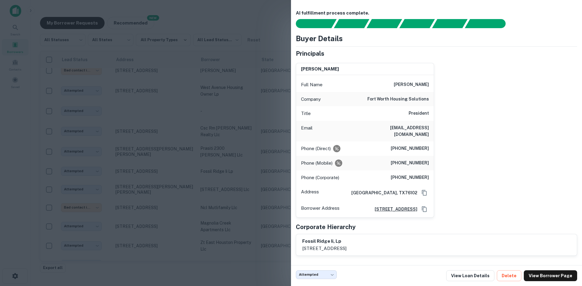
click at [218, 93] on div at bounding box center [291, 143] width 582 height 286
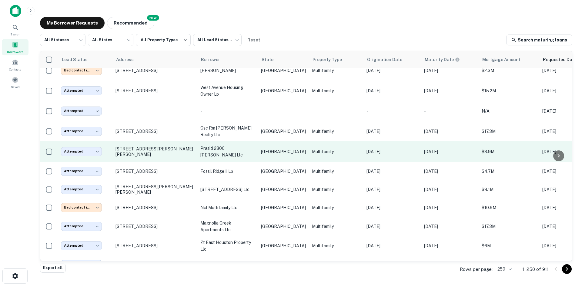
click at [244, 141] on td "prasiti 2300 [PERSON_NAME] llc" at bounding box center [227, 151] width 61 height 21
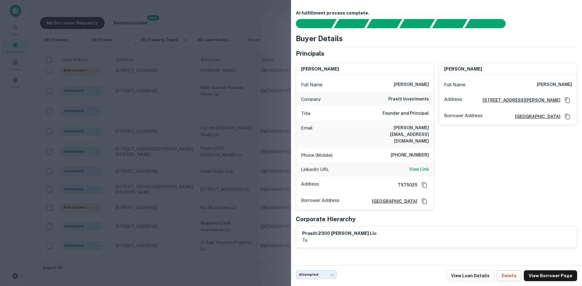
click at [175, 79] on div at bounding box center [291, 143] width 582 height 286
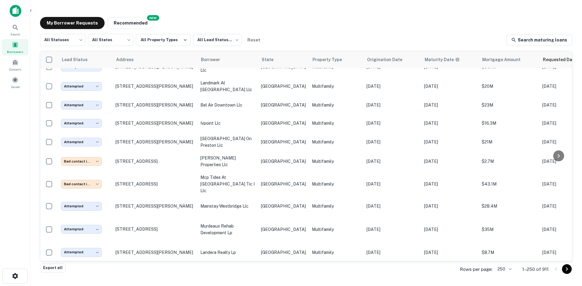
scroll to position [2958, 0]
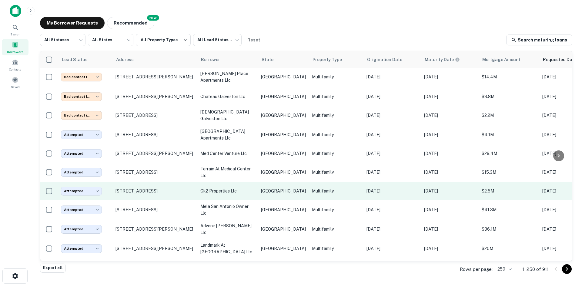
click at [262, 182] on td "[GEOGRAPHIC_DATA]" at bounding box center [283, 191] width 51 height 18
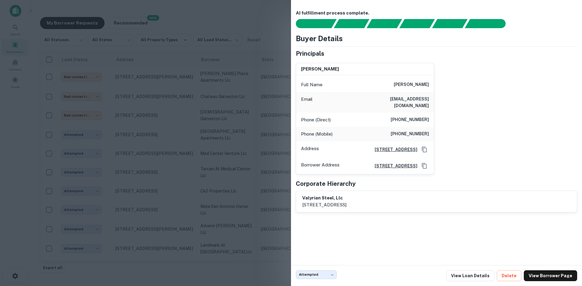
click at [214, 80] on div at bounding box center [291, 143] width 582 height 286
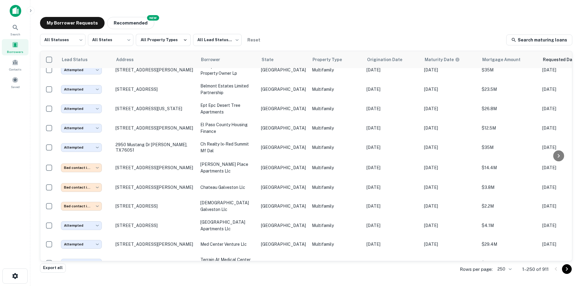
scroll to position [3379, 0]
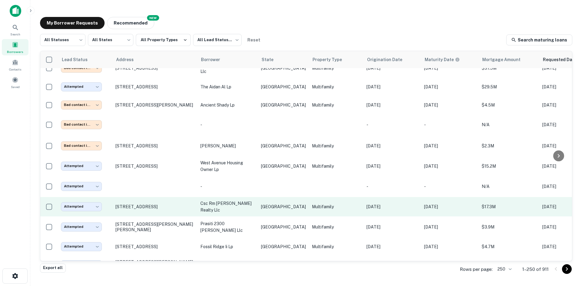
click at [277, 204] on p "[GEOGRAPHIC_DATA]" at bounding box center [283, 207] width 45 height 7
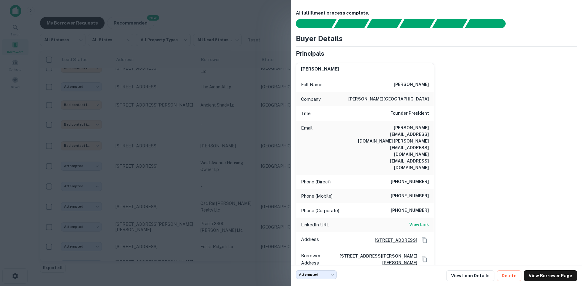
click at [224, 99] on div at bounding box center [291, 143] width 582 height 286
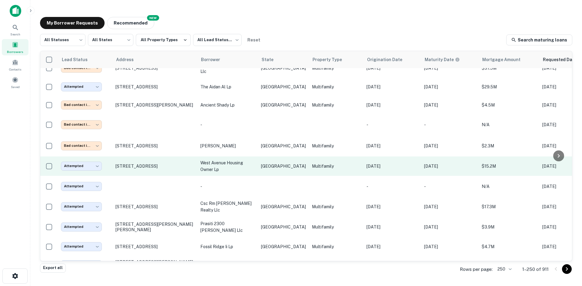
scroll to position [1461, 0]
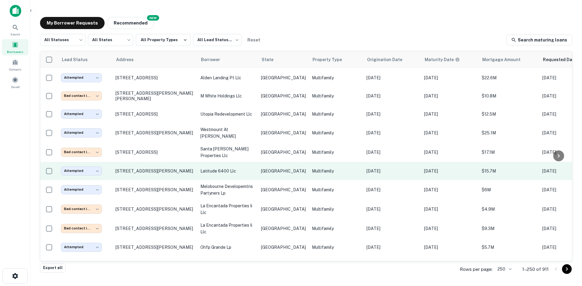
click at [253, 168] on p "latitude 6400 llc" at bounding box center [227, 171] width 55 height 7
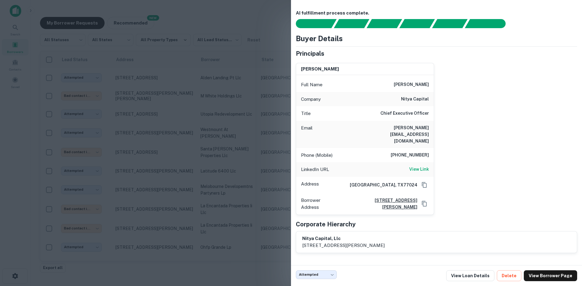
click at [272, 22] on div at bounding box center [291, 143] width 582 height 286
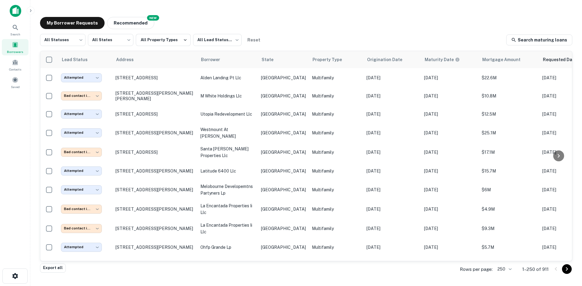
scroll to position [3341, 0]
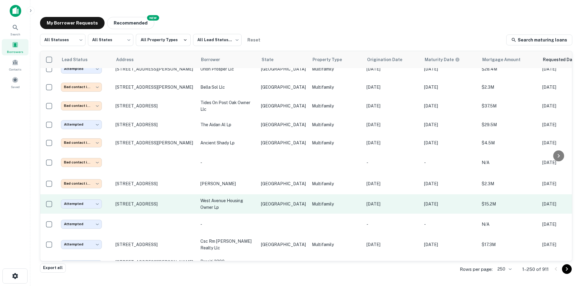
click at [218, 198] on p "west avenue housing owner lp" at bounding box center [227, 204] width 55 height 13
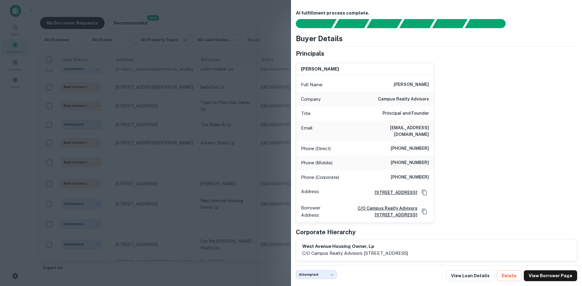
drag, startPoint x: 277, startPoint y: 30, endPoint x: 570, endPoint y: 80, distance: 296.5
click at [278, 30] on div at bounding box center [291, 143] width 582 height 286
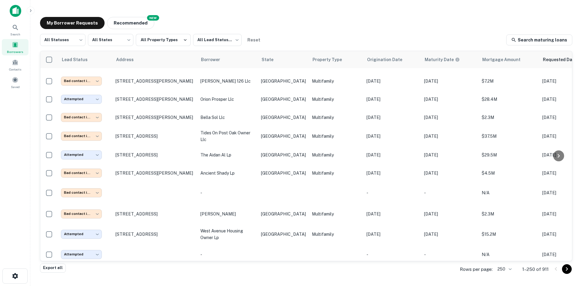
scroll to position [2918, 0]
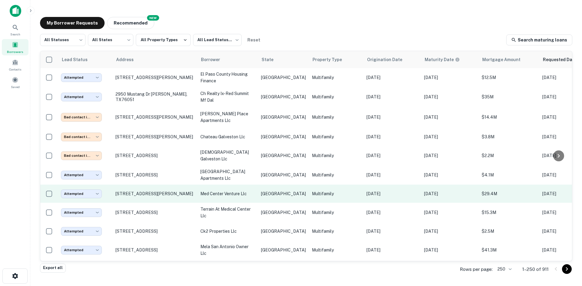
click at [216, 191] on p "med center venture llc" at bounding box center [227, 194] width 55 height 7
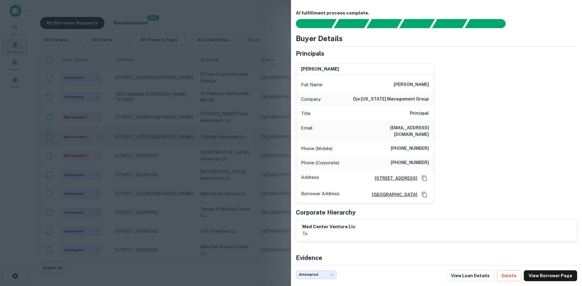
drag, startPoint x: 208, startPoint y: 69, endPoint x: 391, endPoint y: 93, distance: 184.5
click at [208, 69] on div at bounding box center [291, 143] width 582 height 286
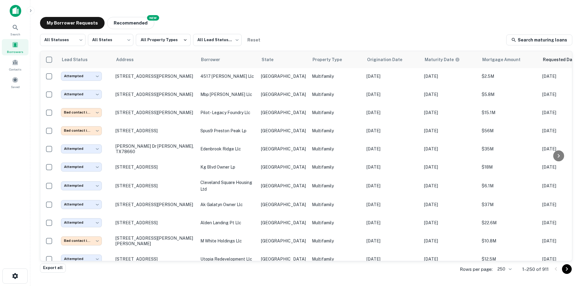
scroll to position [3205, 0]
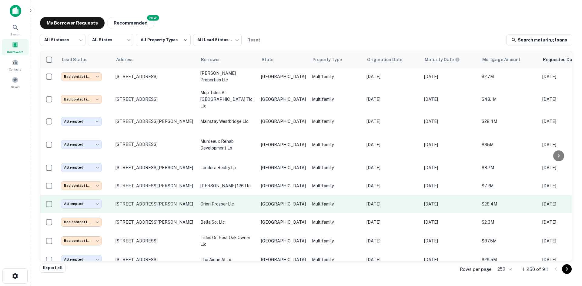
click at [266, 201] on p "[GEOGRAPHIC_DATA]" at bounding box center [283, 204] width 45 height 7
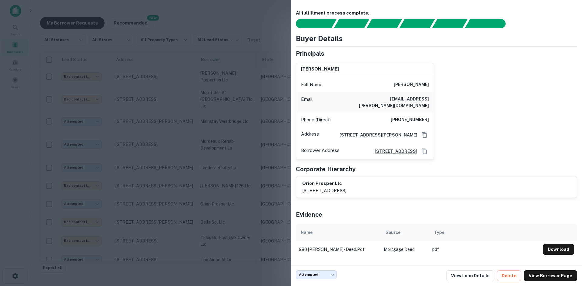
click at [225, 117] on div at bounding box center [291, 143] width 582 height 286
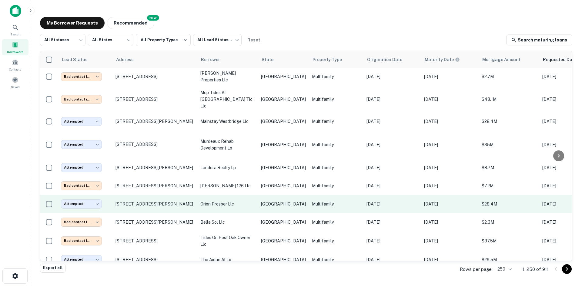
click at [227, 201] on p "orion prosper llc" at bounding box center [227, 204] width 55 height 7
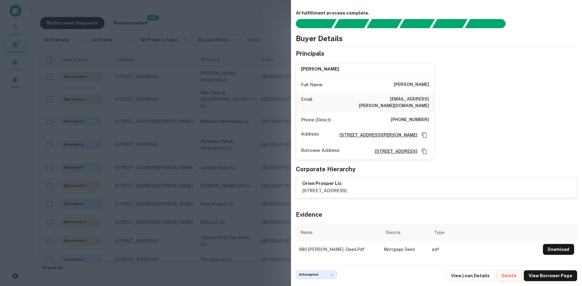
click at [239, 129] on div at bounding box center [291, 143] width 582 height 286
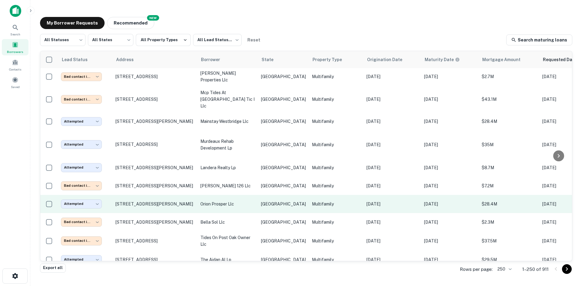
click at [265, 195] on td "[GEOGRAPHIC_DATA]" at bounding box center [283, 204] width 51 height 18
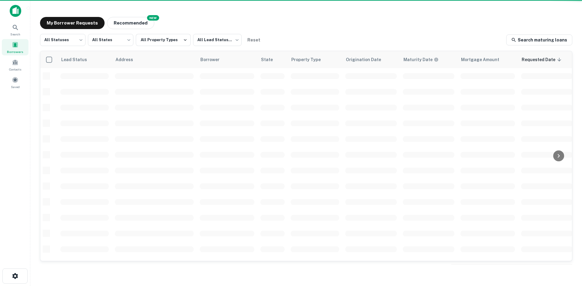
scroll to position [206, 0]
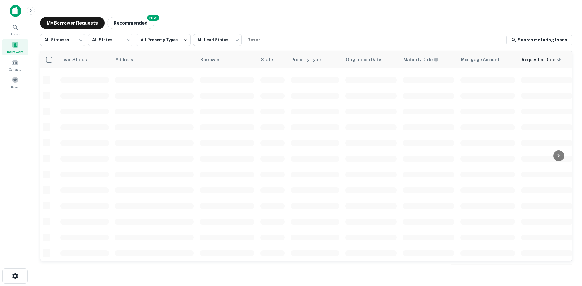
click at [19, 52] on span "Borrowers" at bounding box center [15, 51] width 16 height 5
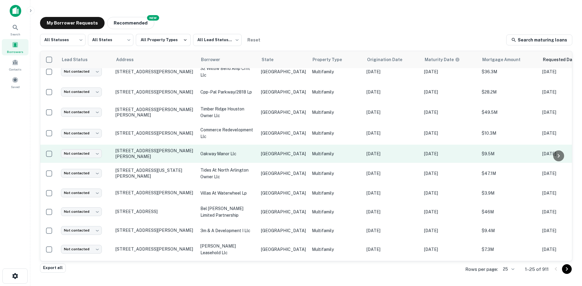
scroll to position [288, 0]
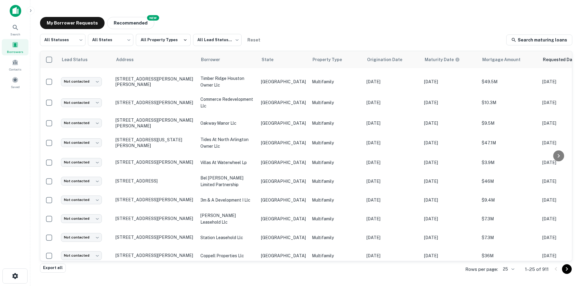
click at [15, 47] on span at bounding box center [15, 45] width 7 height 7
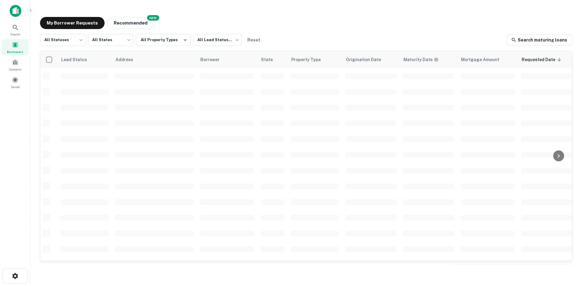
scroll to position [206, 0]
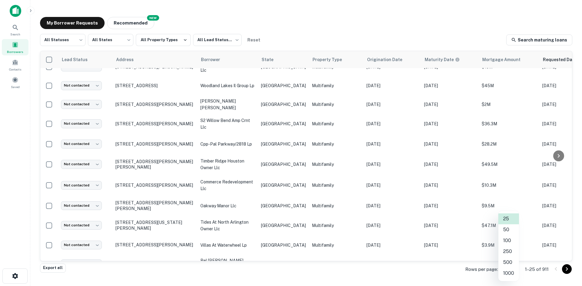
click at [510, 270] on body "Search Borrowers Contacts Saved My Borrower Requests NEW Recommended All Status…" at bounding box center [291, 143] width 582 height 286
click at [514, 273] on li "1000" at bounding box center [508, 273] width 21 height 11
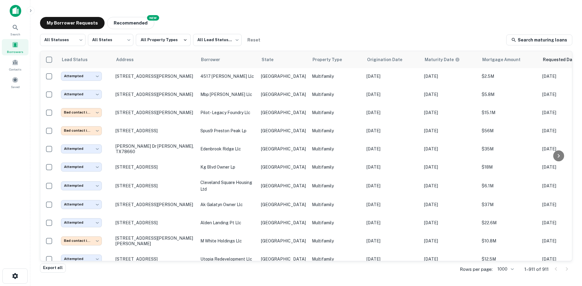
scroll to position [3205, 0]
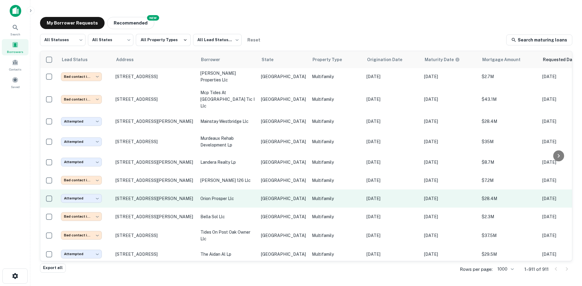
click at [312, 196] on p "Multifamily" at bounding box center [336, 199] width 49 height 7
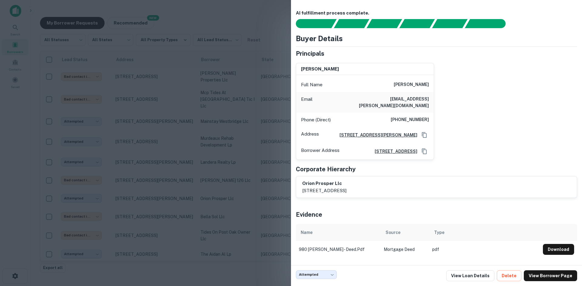
click at [191, 116] on div at bounding box center [291, 143] width 582 height 286
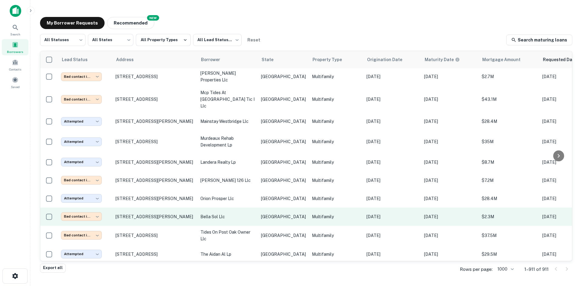
click at [232, 208] on td "bella sol llc" at bounding box center [227, 217] width 61 height 18
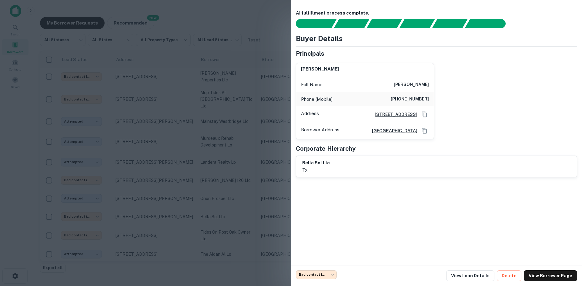
click at [226, 144] on div at bounding box center [291, 143] width 582 height 286
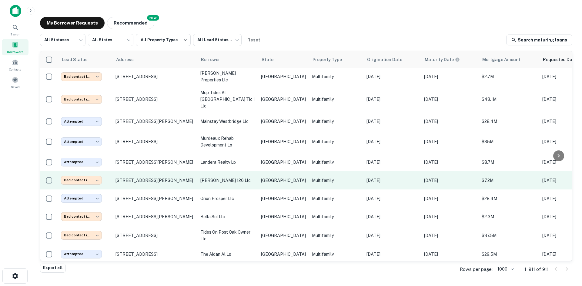
click at [231, 177] on p "[PERSON_NAME] 126 llc" at bounding box center [227, 180] width 55 height 7
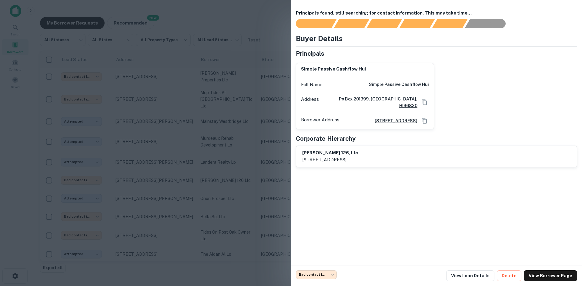
click at [229, 139] on div at bounding box center [291, 143] width 582 height 286
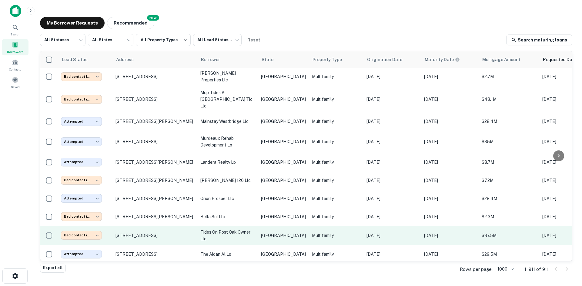
click at [238, 229] on p "tides on post oak owner llc" at bounding box center [227, 235] width 55 height 13
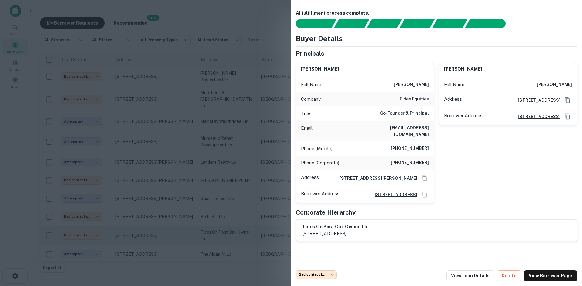
click at [239, 195] on div at bounding box center [291, 143] width 582 height 286
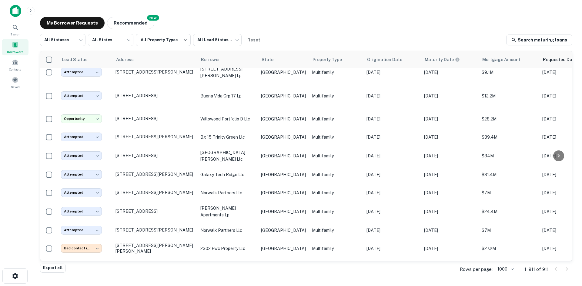
scroll to position [2900, 0]
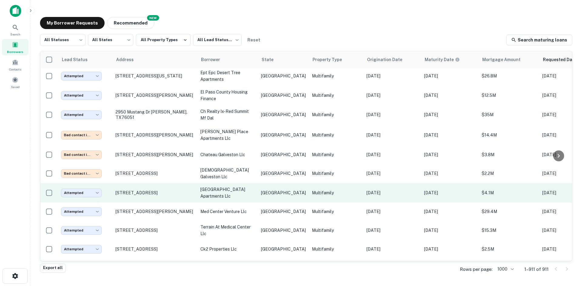
click at [283, 190] on p "[GEOGRAPHIC_DATA]" at bounding box center [283, 193] width 45 height 7
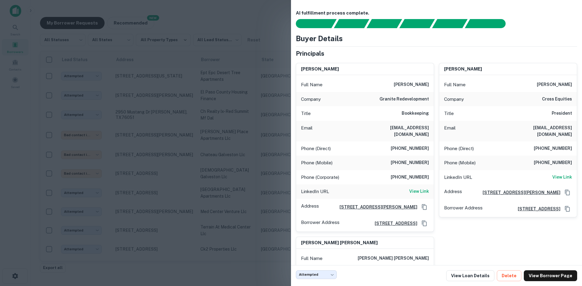
drag, startPoint x: 225, startPoint y: 132, endPoint x: 468, endPoint y: 15, distance: 269.4
click at [225, 132] on div at bounding box center [291, 143] width 582 height 286
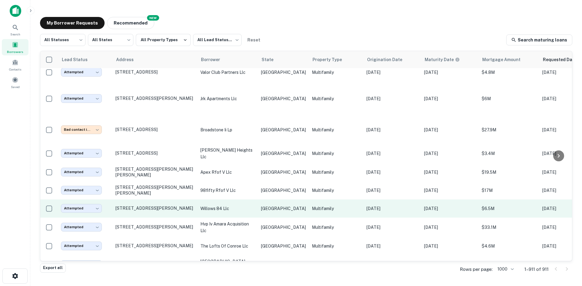
scroll to position [3128, 0]
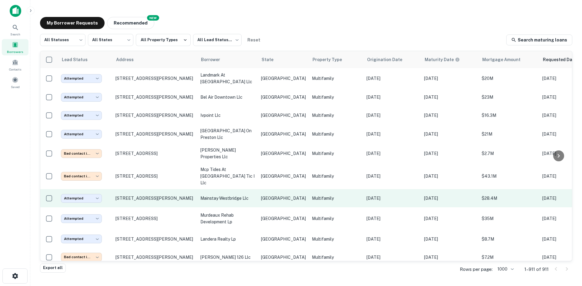
click at [216, 189] on td "mainstay westbridge llc" at bounding box center [227, 198] width 61 height 18
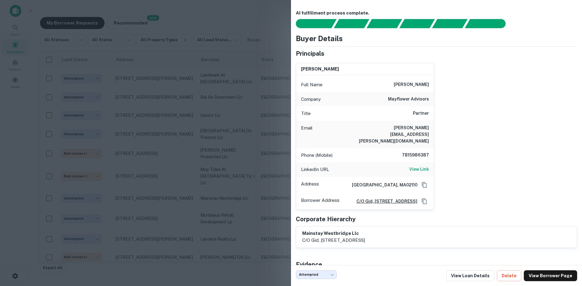
click at [213, 98] on div at bounding box center [291, 143] width 582 height 286
click at [169, 163] on td "[STREET_ADDRESS]" at bounding box center [154, 176] width 85 height 26
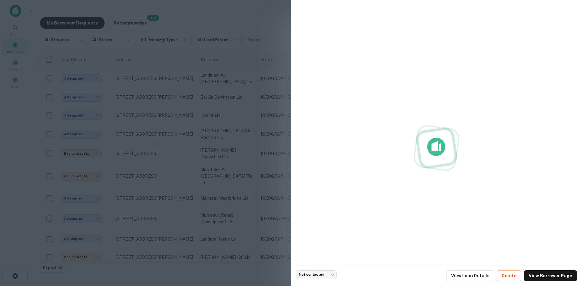
click at [239, 75] on div at bounding box center [291, 143] width 582 height 286
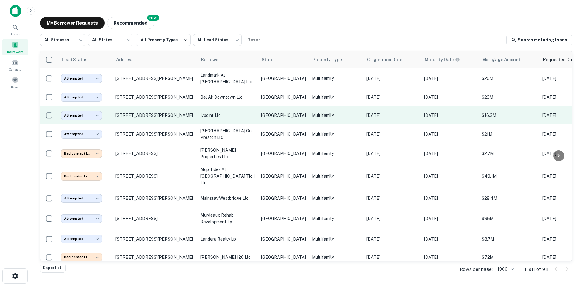
click at [223, 112] on p "ivpoint llc" at bounding box center [227, 115] width 55 height 7
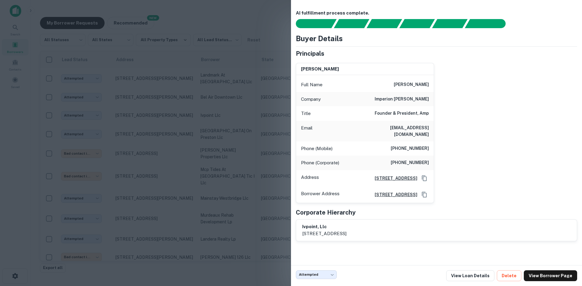
click at [175, 89] on div at bounding box center [291, 143] width 582 height 286
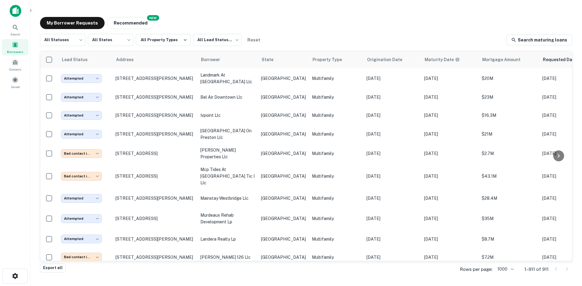
scroll to position [1114, 0]
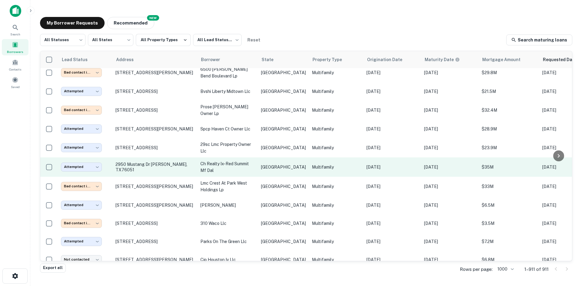
click at [260, 158] on td "[GEOGRAPHIC_DATA]" at bounding box center [283, 167] width 51 height 19
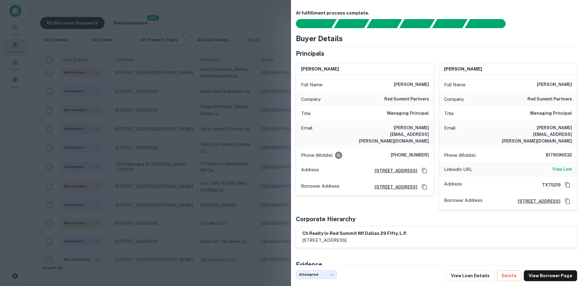
click at [217, 74] on div at bounding box center [291, 143] width 582 height 286
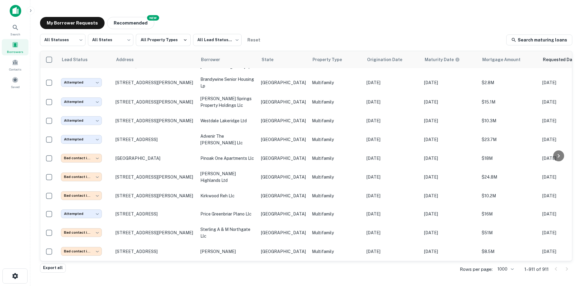
scroll to position [2754, 0]
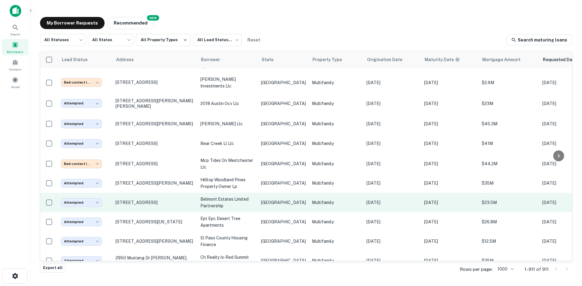
click at [218, 196] on p "belmont estates limited partnership" at bounding box center [227, 202] width 55 height 13
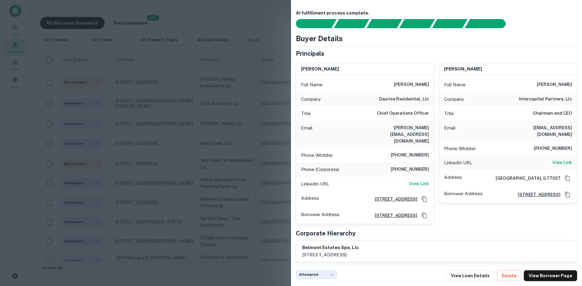
click at [217, 62] on div at bounding box center [291, 143] width 582 height 286
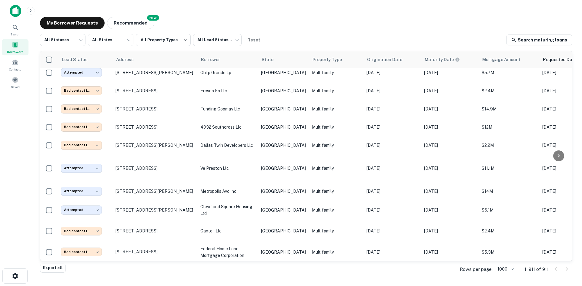
scroll to position [2589, 0]
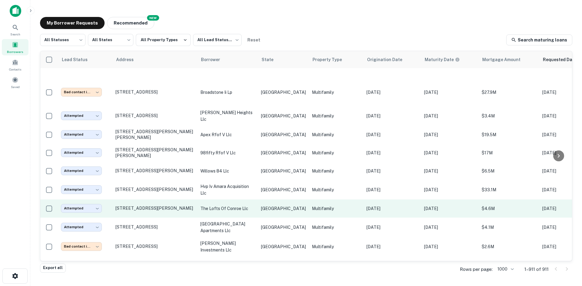
click at [434, 200] on td "[DATE]" at bounding box center [450, 209] width 58 height 18
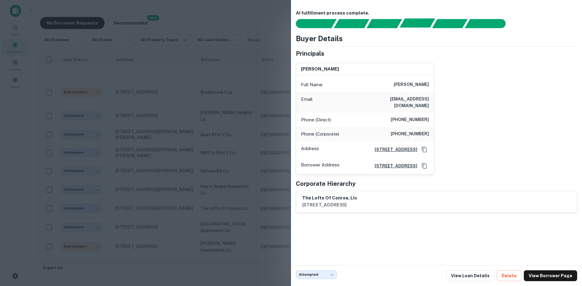
scroll to position [2737, 0]
click at [176, 151] on div at bounding box center [291, 143] width 582 height 286
click at [233, 193] on p "hilltop woodland pines property owner lp" at bounding box center [227, 199] width 55 height 13
click at [212, 193] on p "hilltop woodland pines property owner lp" at bounding box center [227, 199] width 55 height 13
click at [204, 193] on p "hilltop woodland pines property owner lp" at bounding box center [227, 199] width 55 height 13
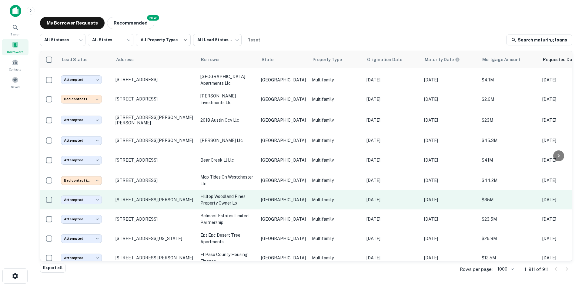
click at [282, 197] on p "[GEOGRAPHIC_DATA]" at bounding box center [283, 200] width 45 height 7
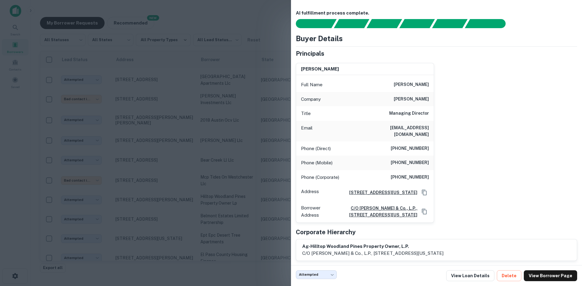
click at [190, 117] on div at bounding box center [291, 143] width 582 height 286
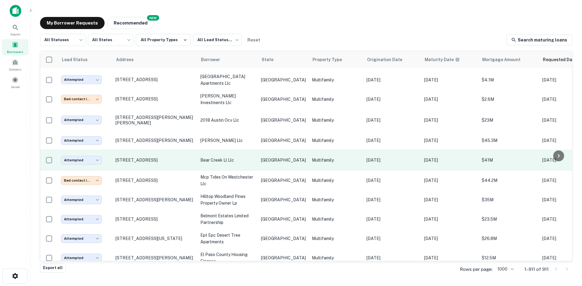
click at [233, 157] on p "bear creek ll llc" at bounding box center [227, 160] width 55 height 7
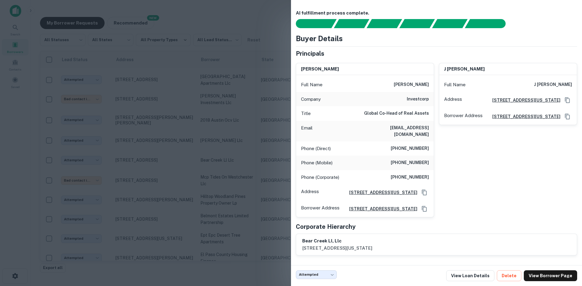
click at [187, 79] on div at bounding box center [291, 143] width 582 height 286
click at [169, 150] on td "[STREET_ADDRESS]" at bounding box center [154, 160] width 85 height 21
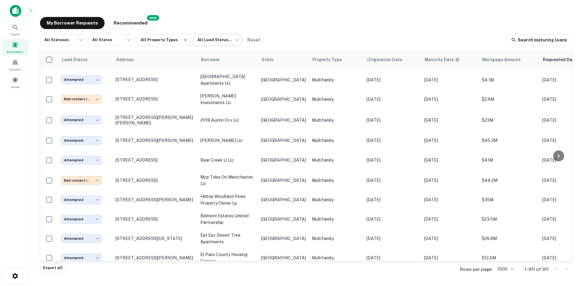
click at [218, 41] on body "Search Borrowers Contacts Saved My Borrower Requests NEW Recommended All Status…" at bounding box center [291, 143] width 582 height 286
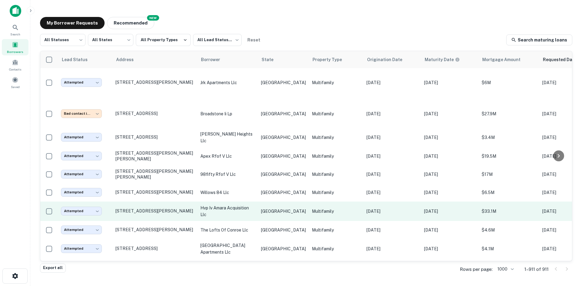
click at [281, 208] on p "[GEOGRAPHIC_DATA]" at bounding box center [283, 211] width 45 height 7
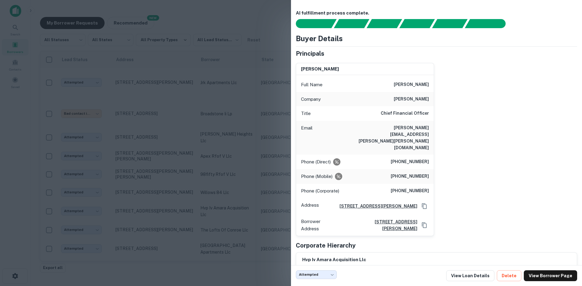
click at [227, 90] on div at bounding box center [291, 143] width 582 height 286
click at [243, 189] on p "willows 84 llc" at bounding box center [227, 192] width 55 height 7
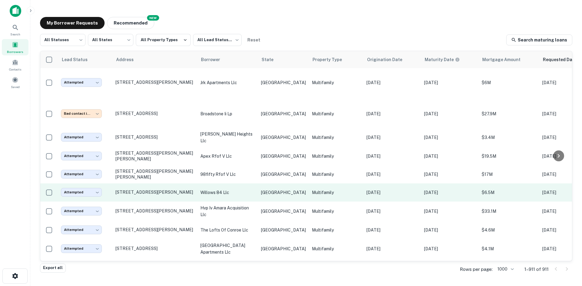
click at [311, 184] on td "Multifamily" at bounding box center [336, 193] width 55 height 18
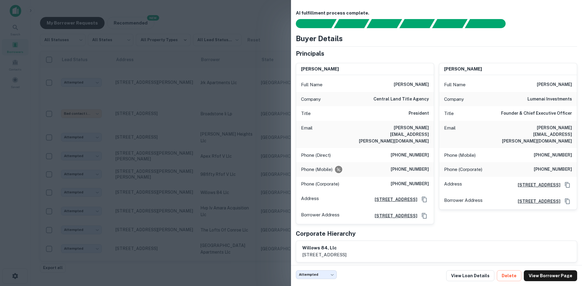
click at [183, 109] on div at bounding box center [291, 143] width 582 height 286
click at [223, 171] on p "98fifty rfof v llc" at bounding box center [227, 174] width 55 height 7
click at [227, 166] on td "98fifty rfof v llc" at bounding box center [227, 175] width 61 height 18
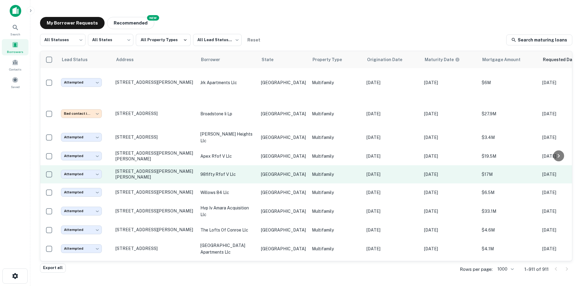
click at [253, 171] on p "98fifty rfof v llc" at bounding box center [227, 174] width 55 height 7
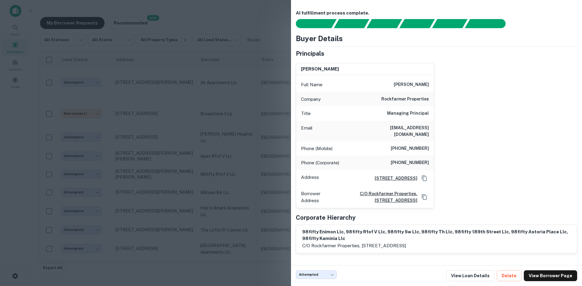
click at [240, 199] on div at bounding box center [291, 143] width 582 height 286
click at [202, 166] on td "98fifty rfof v llc" at bounding box center [227, 175] width 61 height 18
click at [232, 119] on div at bounding box center [291, 143] width 582 height 286
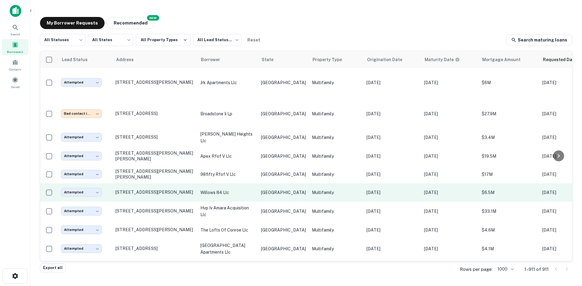
click at [240, 184] on td "willows 84 llc" at bounding box center [227, 193] width 61 height 18
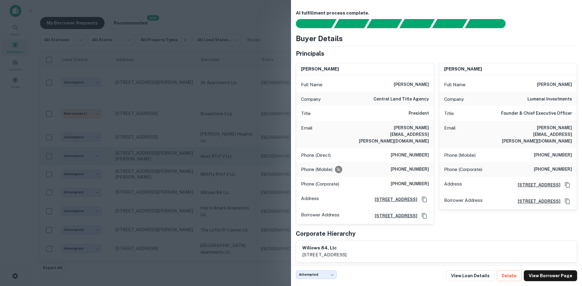
drag, startPoint x: 259, startPoint y: 22, endPoint x: 251, endPoint y: 109, distance: 86.5
click at [259, 22] on div at bounding box center [291, 143] width 582 height 286
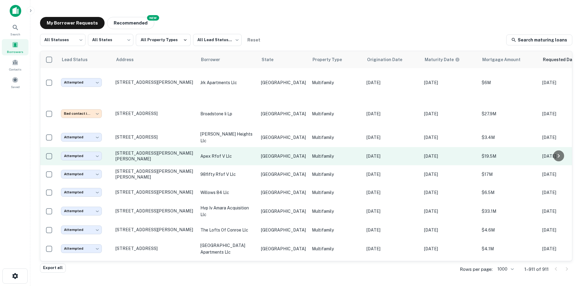
click at [251, 147] on td "apex rfof v llc" at bounding box center [227, 156] width 61 height 18
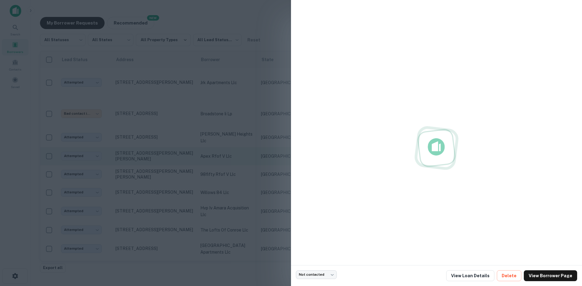
click at [248, 143] on div at bounding box center [291, 143] width 582 height 286
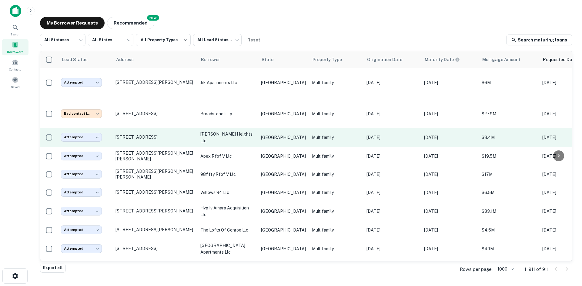
click at [243, 131] on p "[PERSON_NAME] heights llc" at bounding box center [227, 137] width 55 height 13
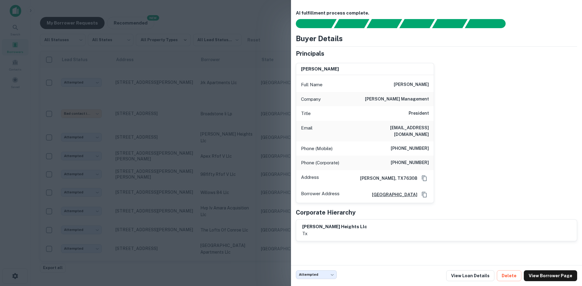
click at [158, 72] on div at bounding box center [291, 143] width 582 height 286
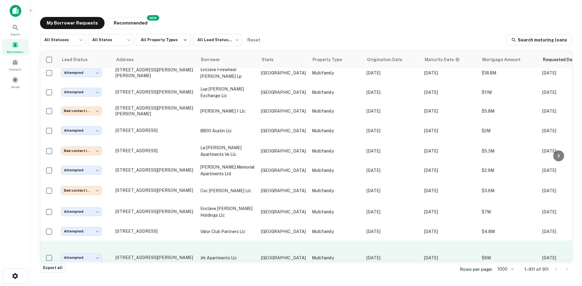
scroll to position [2386, 0]
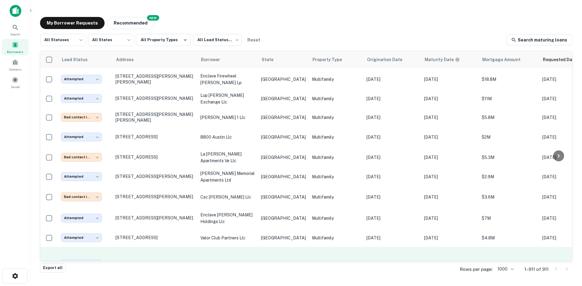
click at [380, 247] on td "[DATE]" at bounding box center [393, 264] width 58 height 35
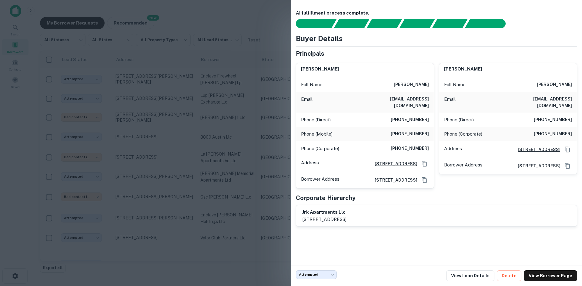
click at [202, 47] on div at bounding box center [291, 143] width 582 height 286
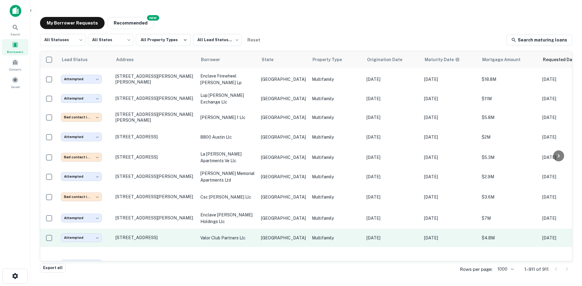
click at [232, 235] on p "valor club partners llc" at bounding box center [227, 238] width 55 height 7
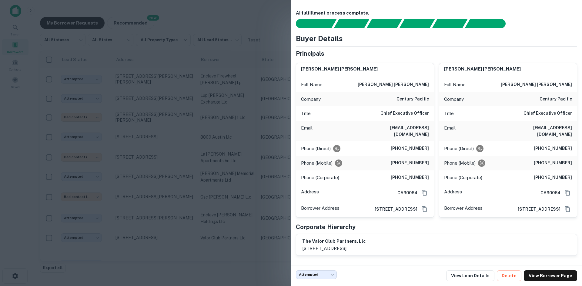
click at [414, 129] on h6 "ijdeutch@cphousing.com" at bounding box center [392, 131] width 73 height 13
click at [199, 119] on div at bounding box center [291, 143] width 582 height 286
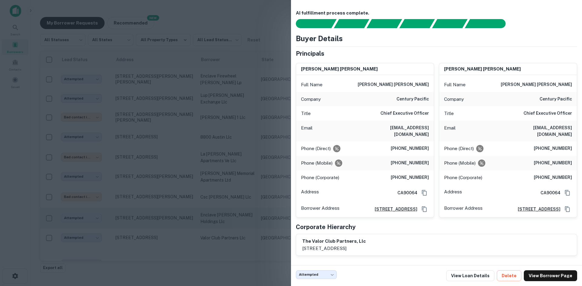
click at [236, 212] on p "enclave [PERSON_NAME] holdings llc" at bounding box center [227, 218] width 55 height 13
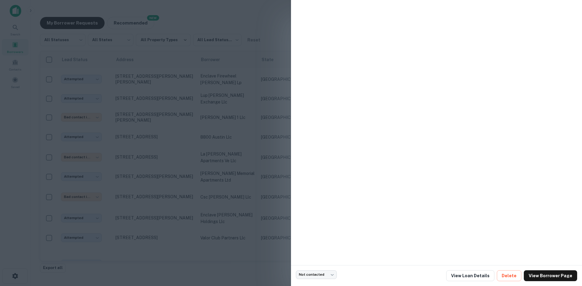
click at [179, 181] on div at bounding box center [291, 143] width 582 height 286
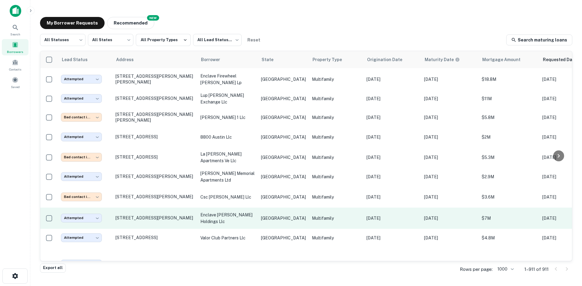
click at [370, 208] on td "[DATE]" at bounding box center [393, 218] width 58 height 21
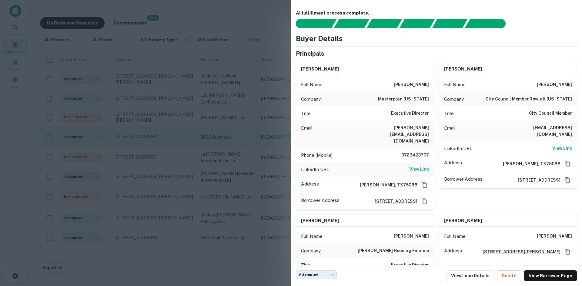
click at [240, 104] on div at bounding box center [291, 143] width 582 height 286
click at [176, 134] on p "[STREET_ADDRESS]" at bounding box center [155, 136] width 79 height 5
click at [219, 134] on p "8800 austin llc" at bounding box center [227, 137] width 55 height 7
click at [231, 127] on td "8800 austin llc" at bounding box center [227, 137] width 61 height 21
click at [183, 127] on td "[STREET_ADDRESS]" at bounding box center [154, 137] width 85 height 21
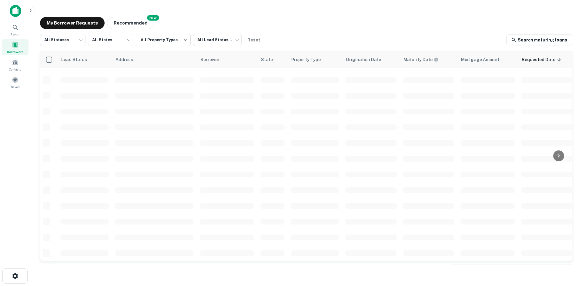
click at [13, 45] on span at bounding box center [15, 45] width 7 height 7
click at [21, 71] on span "Contacts" at bounding box center [15, 69] width 12 height 5
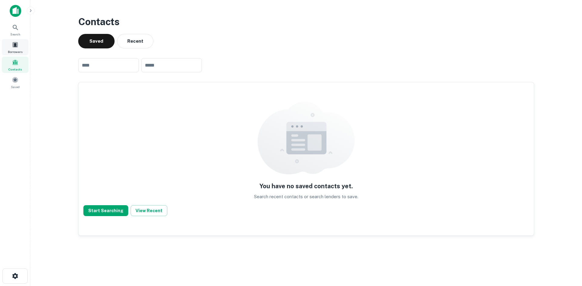
click at [17, 51] on span "Borrowers" at bounding box center [15, 51] width 15 height 5
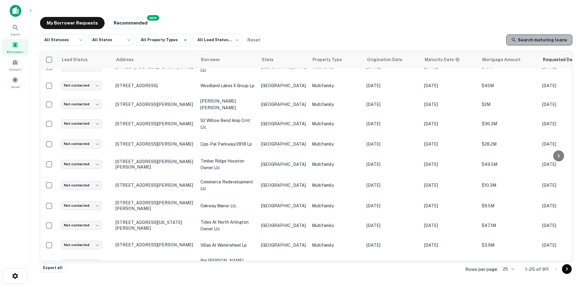
click at [545, 38] on link "Search maturing loans" at bounding box center [539, 40] width 66 height 11
click at [445, 36] on div "All Statuses *** ​ All States *** ​ All Property Types All Lead Statuses *** ​ …" at bounding box center [306, 40] width 532 height 12
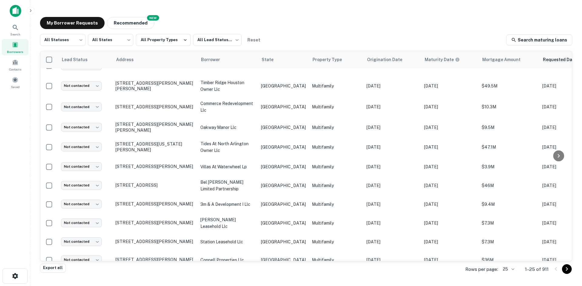
scroll to position [288, 0]
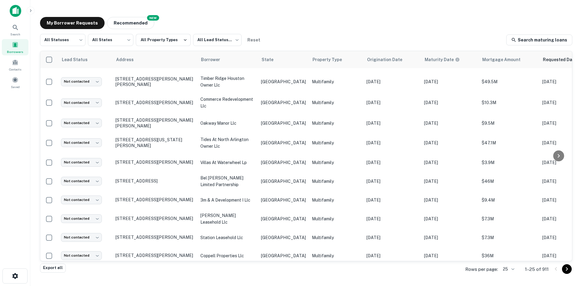
click at [514, 269] on body "Search Borrowers Contacts Saved My Borrower Requests NEW Recommended All Status…" at bounding box center [291, 143] width 582 height 286
click at [509, 243] on li "100" at bounding box center [508, 241] width 21 height 11
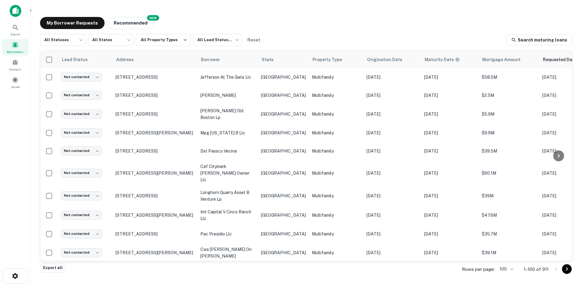
click at [296, 42] on div "All Statuses *** ​ All States *** ​ All Property Types All Lead Statuses *** ​ …" at bounding box center [306, 40] width 532 height 12
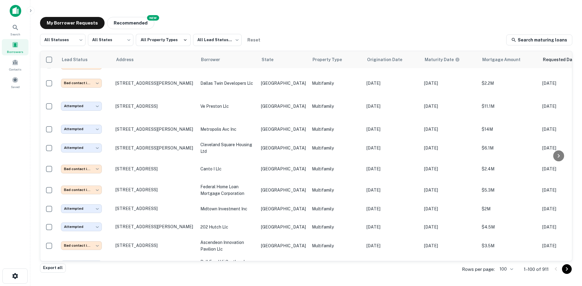
scroll to position [1715, 0]
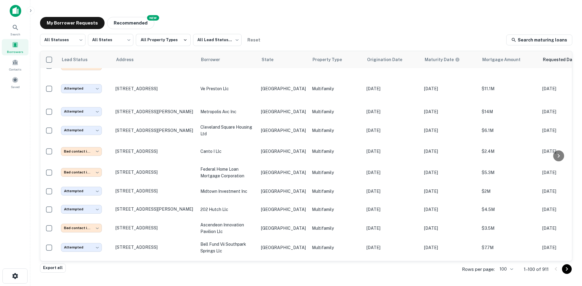
click at [564, 268] on icon "Go to next page" at bounding box center [566, 269] width 7 height 7
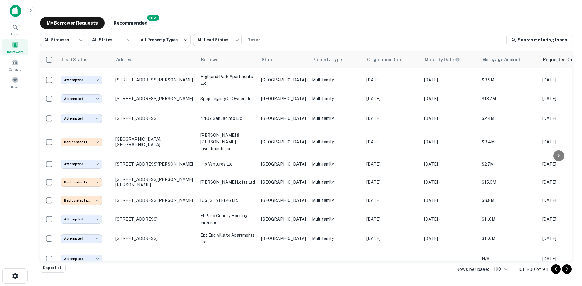
scroll to position [1794, 0]
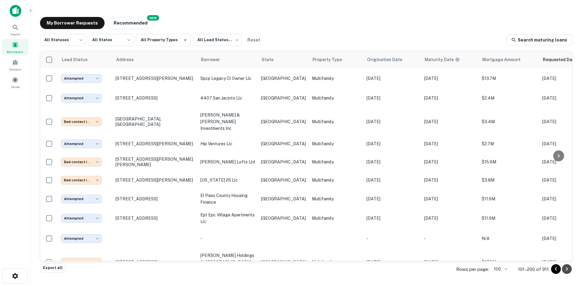
click at [570, 267] on icon "Go to next page" at bounding box center [566, 269] width 7 height 7
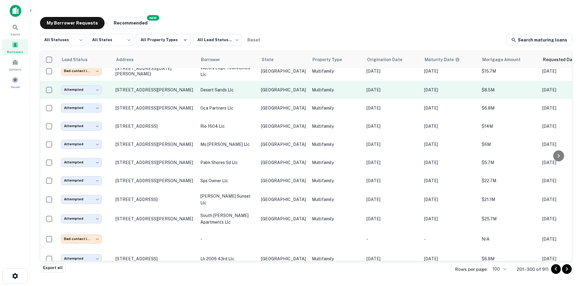
scroll to position [1304, 0]
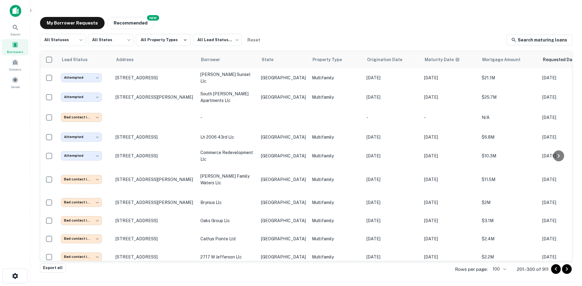
click at [265, 21] on div "My Borrower Requests NEW Recommended" at bounding box center [306, 23] width 532 height 12
click at [14, 49] on div "Borrowers" at bounding box center [15, 47] width 27 height 16
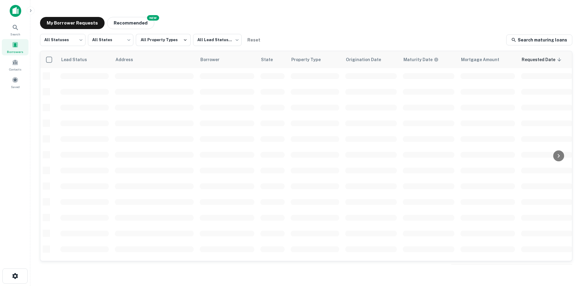
scroll to position [206, 0]
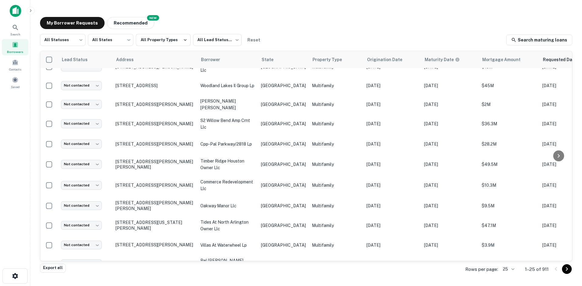
click at [277, 20] on div "My Borrower Requests NEW Recommended" at bounding box center [306, 23] width 532 height 12
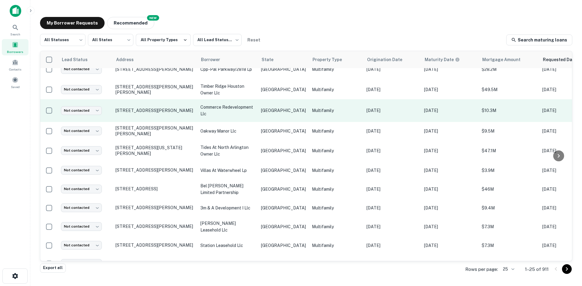
scroll to position [288, 0]
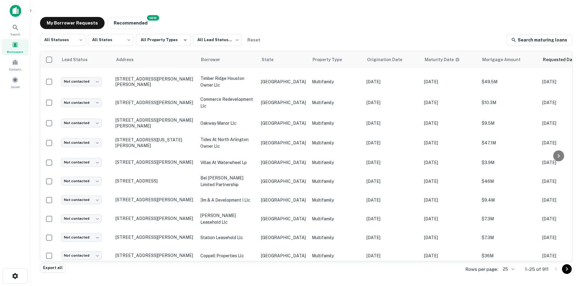
click at [514, 269] on body "Search Borrowers Contacts Saved My Borrower Requests NEW Recommended All Status…" at bounding box center [291, 143] width 582 height 286
click at [507, 252] on li "250" at bounding box center [508, 251] width 21 height 11
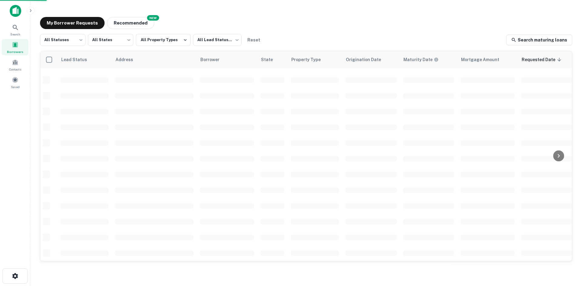
scroll to position [206, 0]
click at [333, 13] on div "My Borrower Requests NEW Recommended All Statuses *** ​ All States *** ​ All Pr…" at bounding box center [306, 141] width 542 height 258
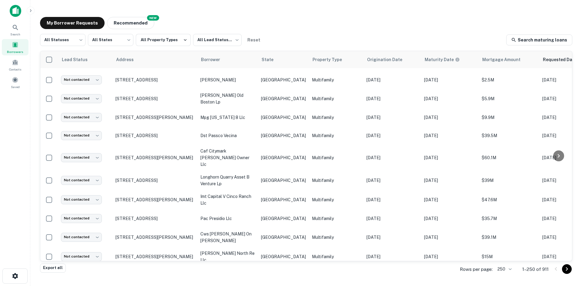
scroll to position [2136, 0]
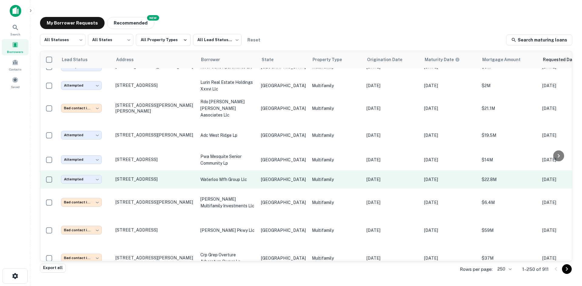
click at [272, 176] on p "[GEOGRAPHIC_DATA]" at bounding box center [283, 179] width 45 height 7
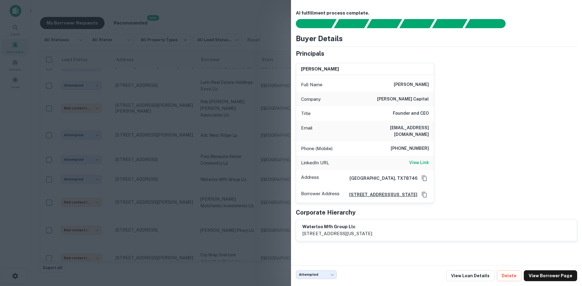
click at [193, 72] on div at bounding box center [291, 143] width 582 height 286
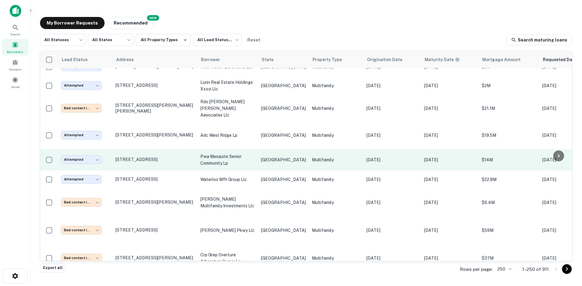
click at [255, 149] on td "pwa mesquite senior community lp" at bounding box center [227, 159] width 61 height 21
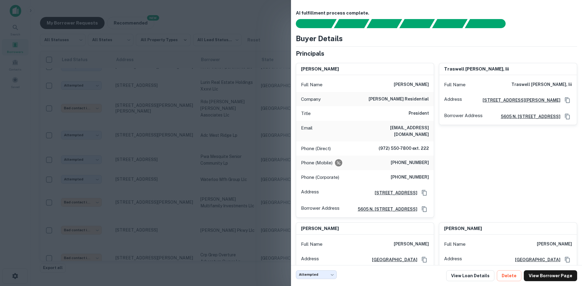
click at [227, 44] on div at bounding box center [291, 143] width 582 height 286
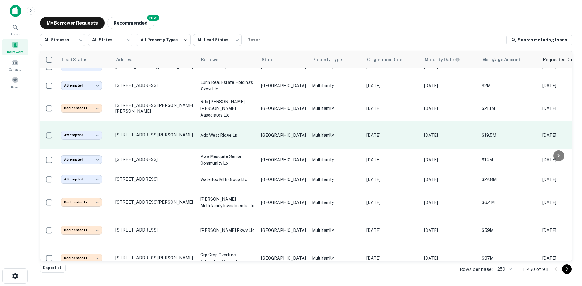
click at [254, 132] on p "adc west ridge lp" at bounding box center [227, 135] width 55 height 7
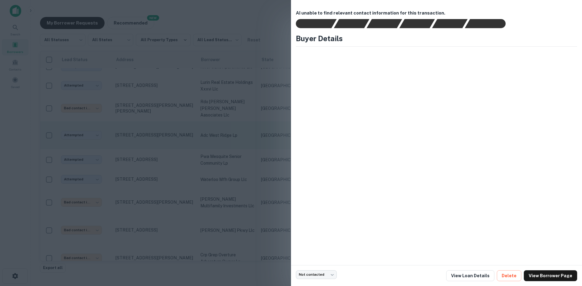
drag, startPoint x: 282, startPoint y: 81, endPoint x: 390, endPoint y: 96, distance: 109.6
click at [282, 81] on div at bounding box center [291, 143] width 582 height 286
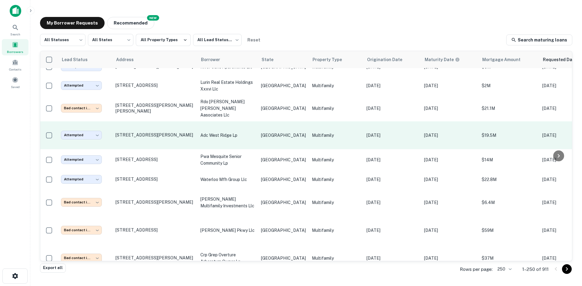
click at [367, 132] on p "[DATE]" at bounding box center [393, 135] width 52 height 7
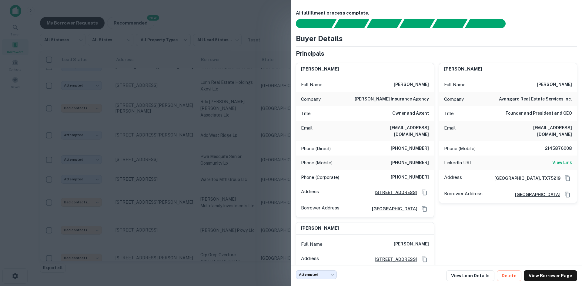
click at [238, 87] on div at bounding box center [291, 143] width 582 height 286
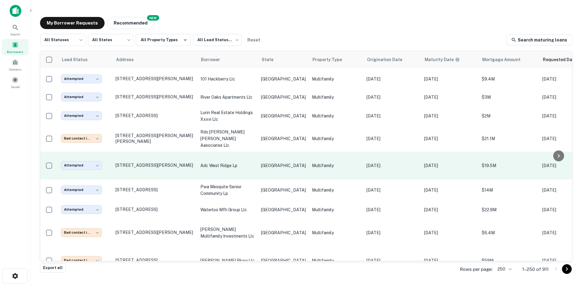
scroll to position [2075, 0]
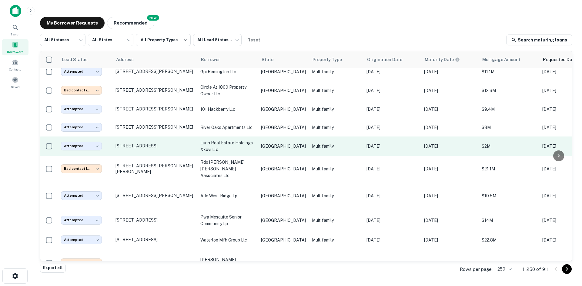
click at [254, 140] on p "lurin real estate holdings xxxvi llc" at bounding box center [227, 146] width 55 height 13
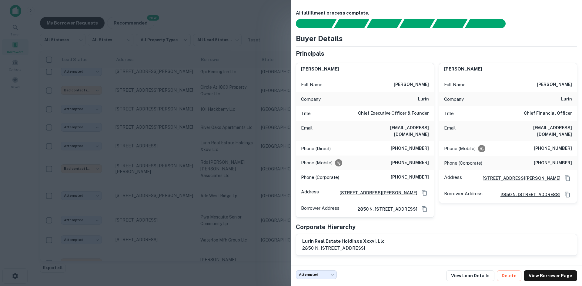
click at [267, 92] on div at bounding box center [291, 143] width 582 height 286
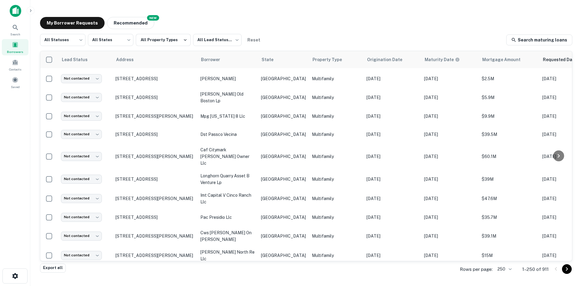
scroll to position [2030, 0]
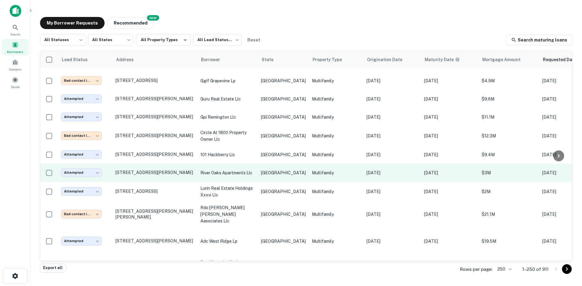
click at [458, 164] on td "[DATE]" at bounding box center [450, 173] width 58 height 18
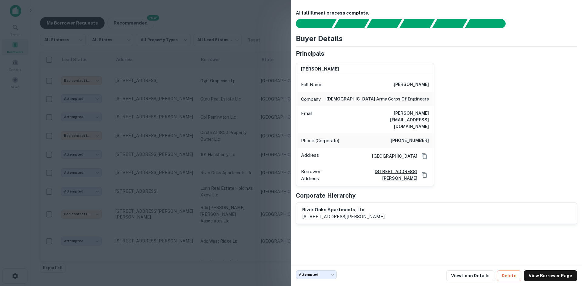
click at [219, 87] on div at bounding box center [291, 143] width 582 height 286
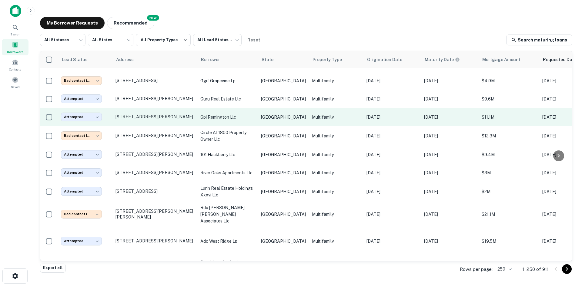
click at [235, 108] on td "gpi remington llc" at bounding box center [227, 117] width 61 height 18
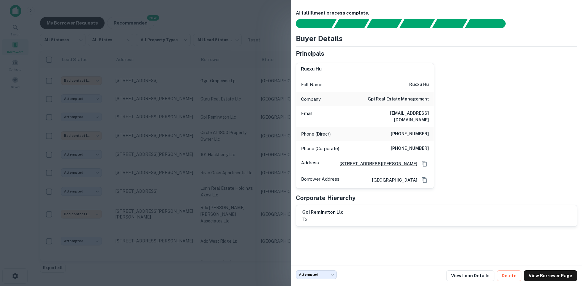
click at [145, 57] on div at bounding box center [291, 143] width 582 height 286
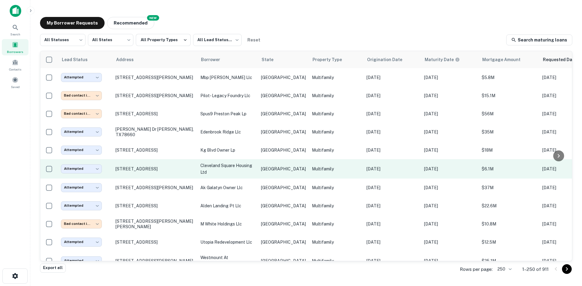
scroll to position [1917, 0]
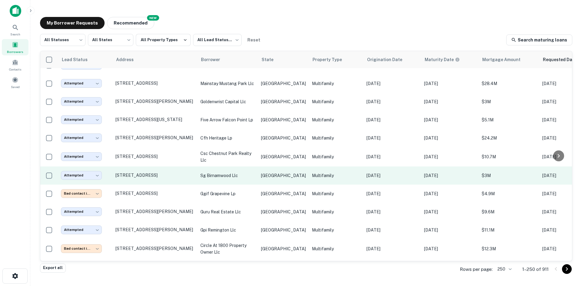
click at [209, 173] on p "sg birnamwood llc" at bounding box center [227, 176] width 55 height 7
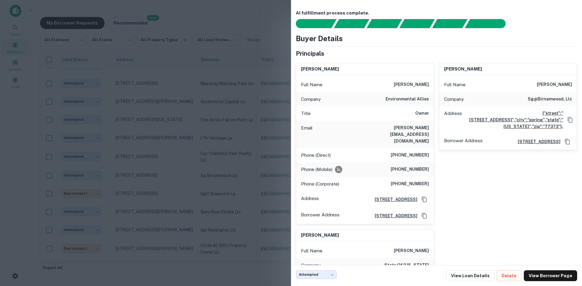
click at [233, 90] on div at bounding box center [291, 143] width 582 height 286
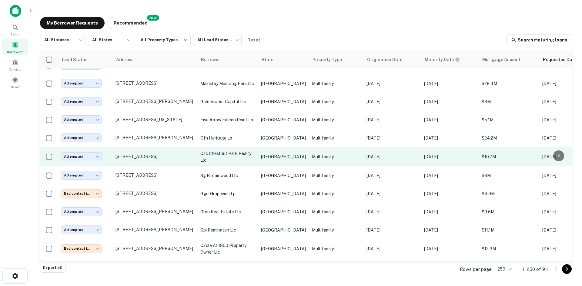
click at [209, 150] on p "csc chestnut park realty llc" at bounding box center [227, 156] width 55 height 13
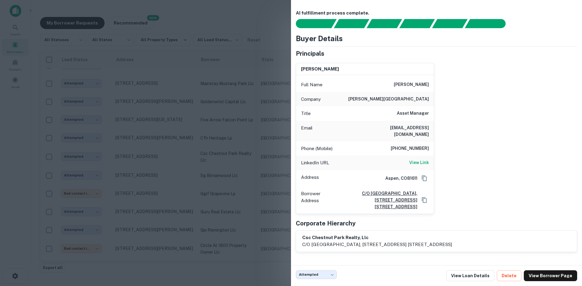
click at [241, 49] on div at bounding box center [291, 143] width 582 height 286
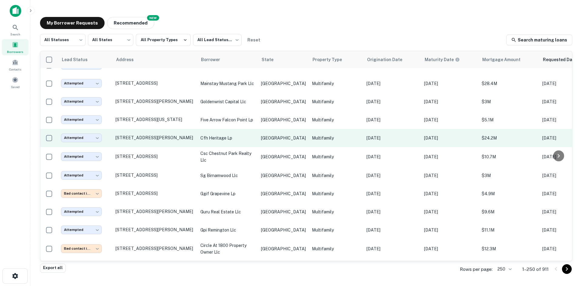
click at [309, 129] on td "Multifamily" at bounding box center [336, 138] width 55 height 18
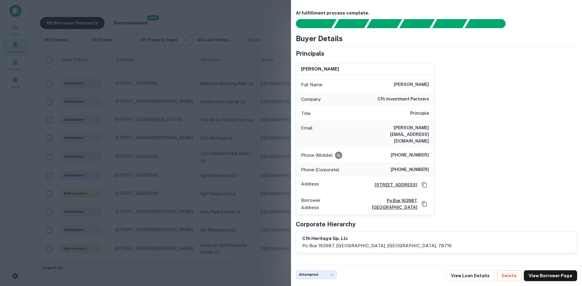
click at [175, 95] on div at bounding box center [291, 143] width 582 height 286
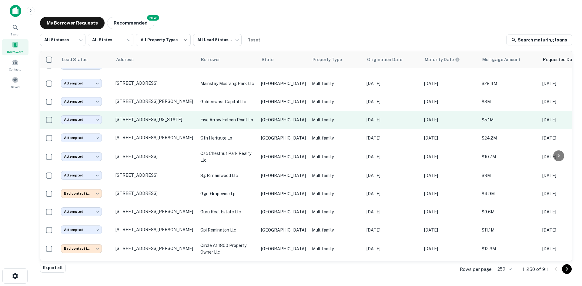
click at [231, 111] on td "five arrow falcon point lp" at bounding box center [227, 120] width 61 height 18
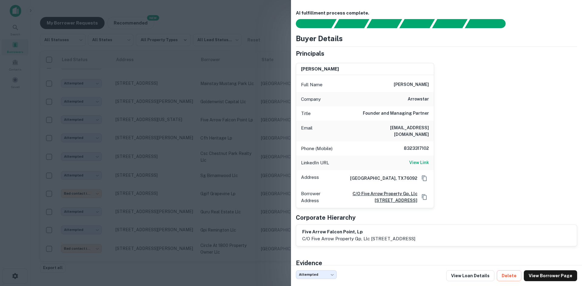
click at [210, 34] on div at bounding box center [291, 143] width 582 height 286
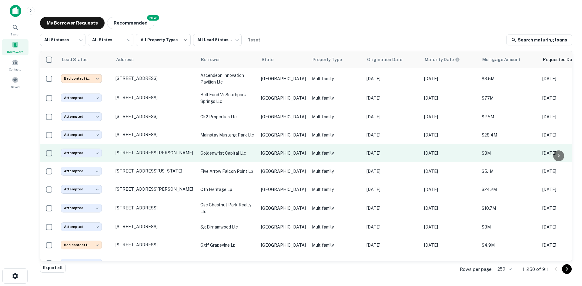
scroll to position [1856, 0]
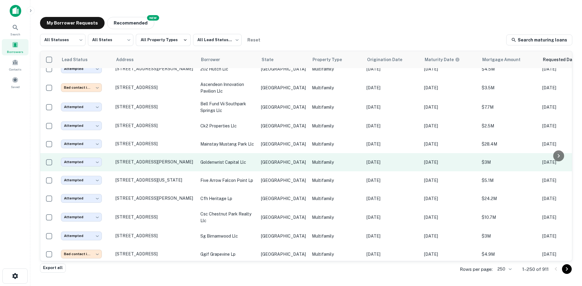
click at [260, 153] on td "[GEOGRAPHIC_DATA]" at bounding box center [283, 162] width 51 height 18
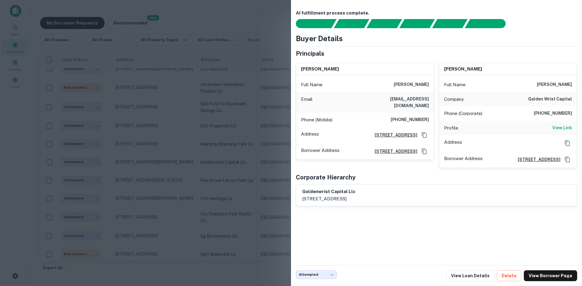
click at [226, 56] on div at bounding box center [291, 143] width 582 height 286
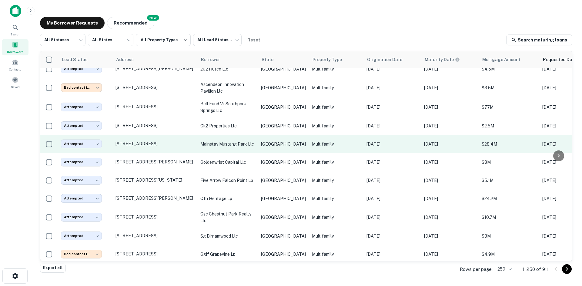
click at [212, 141] on p "mainstay mustang park llc" at bounding box center [227, 144] width 55 height 7
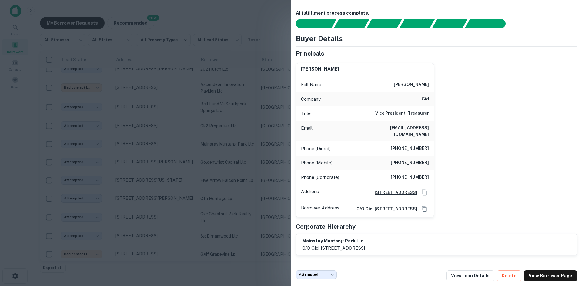
click at [185, 94] on div at bounding box center [291, 143] width 582 height 286
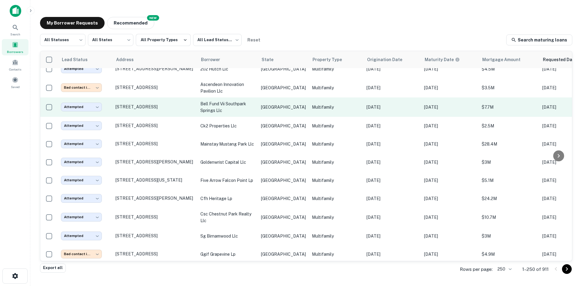
click at [241, 101] on p "bell fund vii southpark springs llc" at bounding box center [227, 107] width 55 height 13
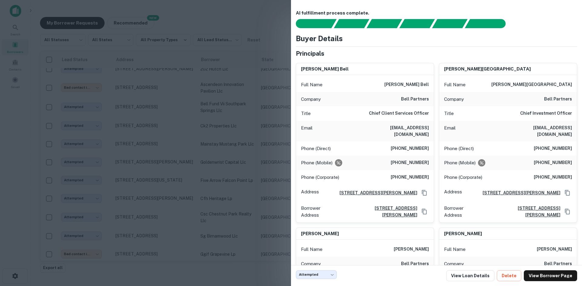
click at [233, 77] on div at bounding box center [291, 143] width 582 height 286
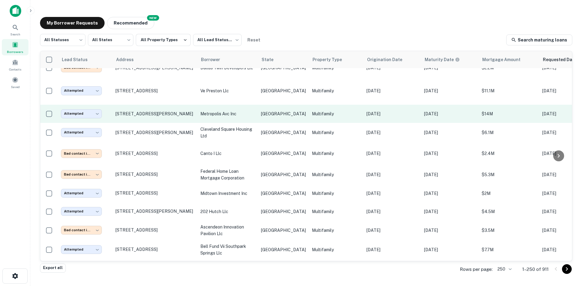
scroll to position [1704, 0]
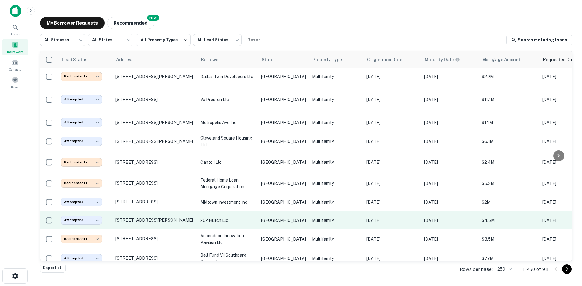
click at [224, 217] on p "202 hutch llc" at bounding box center [227, 220] width 55 height 7
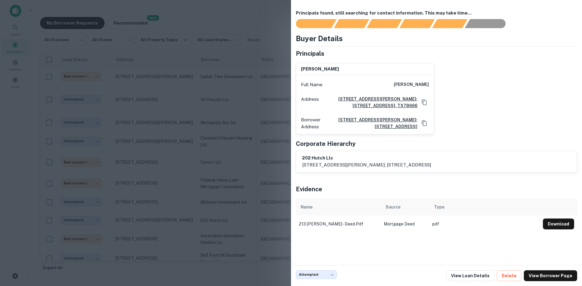
click at [1, 190] on div at bounding box center [291, 143] width 582 height 286
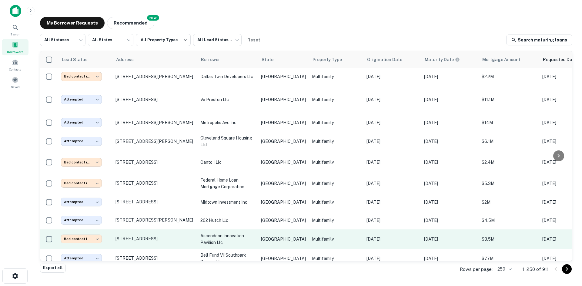
click at [226, 233] on p "ascendeon innovation pavilion llc" at bounding box center [227, 239] width 55 height 13
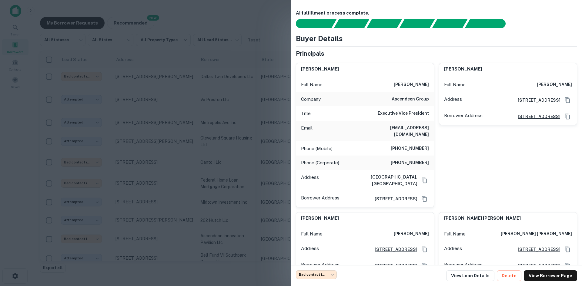
click at [235, 108] on div at bounding box center [291, 143] width 582 height 286
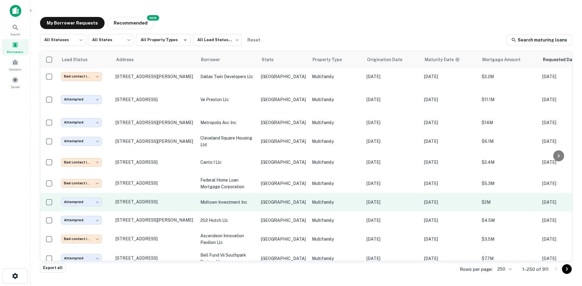
click at [241, 193] on td "midtown investment inc" at bounding box center [227, 202] width 61 height 18
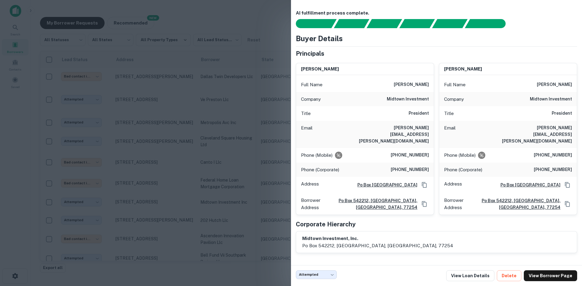
click at [217, 123] on div at bounding box center [291, 143] width 582 height 286
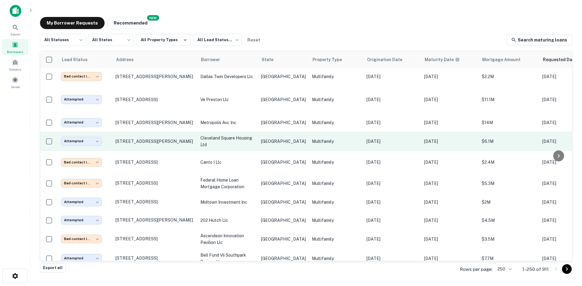
click at [246, 135] on p "cleveland square housing ltd" at bounding box center [227, 141] width 55 height 13
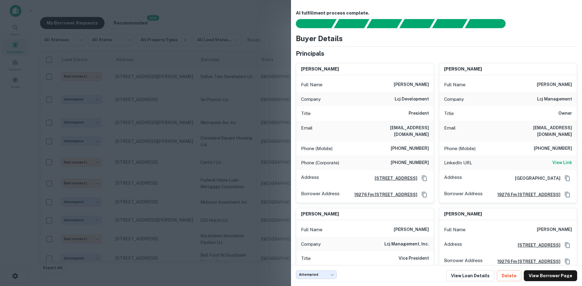
click at [177, 86] on div at bounding box center [291, 143] width 582 height 286
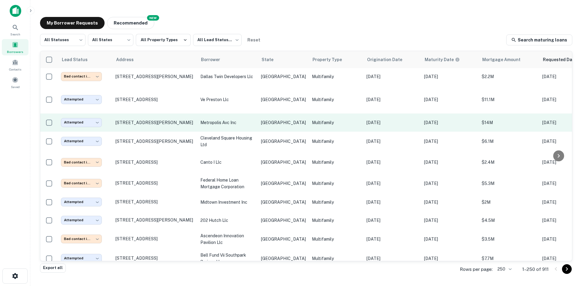
click at [250, 119] on p "metropolis avc inc" at bounding box center [227, 122] width 55 height 7
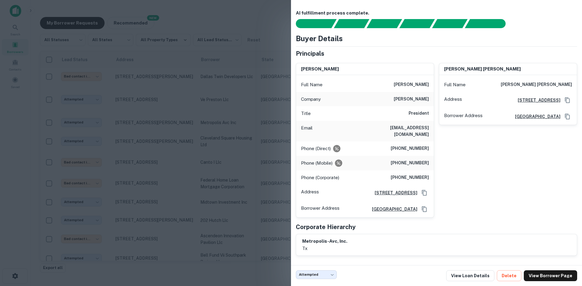
click at [171, 100] on div at bounding box center [291, 143] width 582 height 286
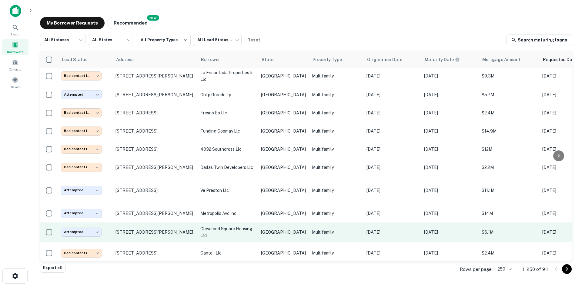
scroll to position [1583, 0]
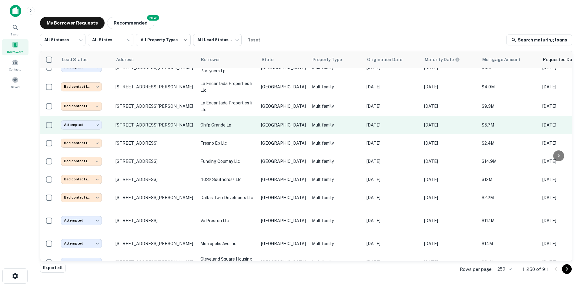
click at [263, 116] on td "[GEOGRAPHIC_DATA]" at bounding box center [283, 125] width 51 height 18
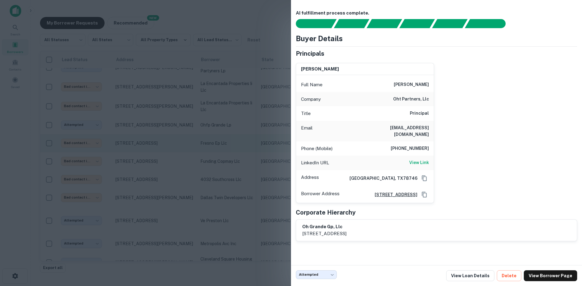
click at [205, 101] on div at bounding box center [291, 143] width 582 height 286
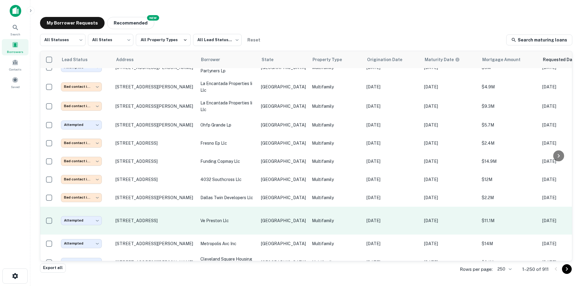
click at [246, 218] on p "ve preston llc" at bounding box center [227, 221] width 55 height 7
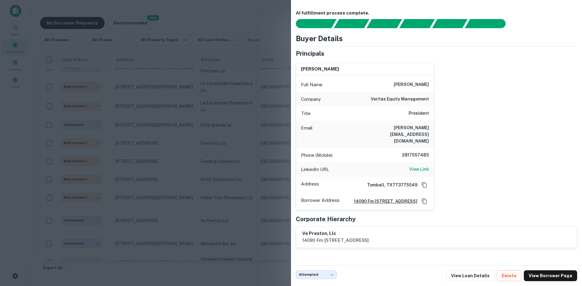
click at [236, 76] on div at bounding box center [291, 143] width 582 height 286
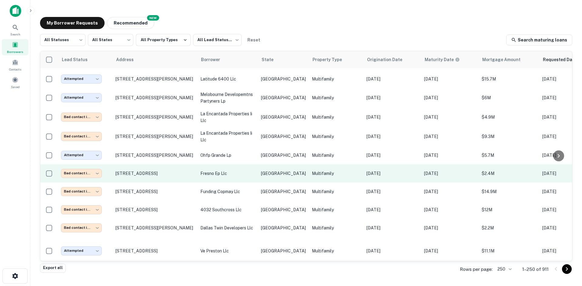
scroll to position [1492, 0]
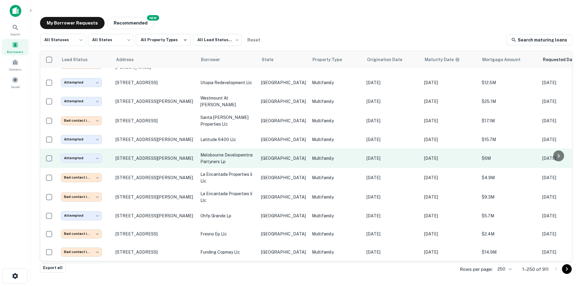
click at [246, 152] on p "melobourne developemtns partyners lp" at bounding box center [227, 158] width 55 height 13
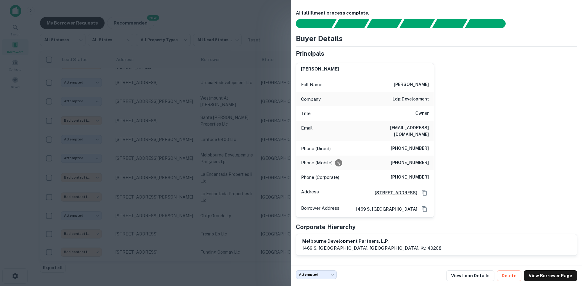
click at [185, 74] on div at bounding box center [291, 143] width 582 height 286
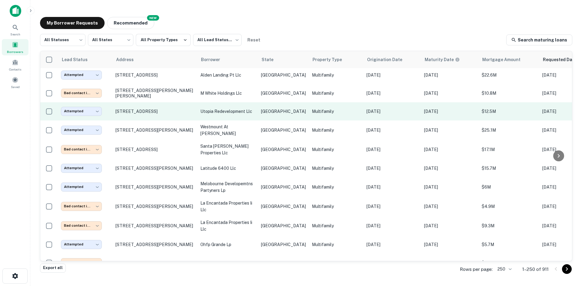
scroll to position [1432, 0]
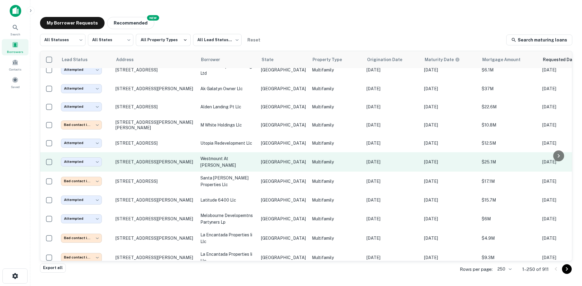
click at [273, 152] on td "[GEOGRAPHIC_DATA]" at bounding box center [283, 161] width 51 height 19
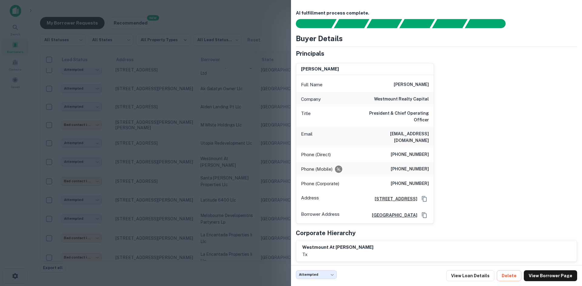
click at [189, 115] on div at bounding box center [291, 143] width 582 height 286
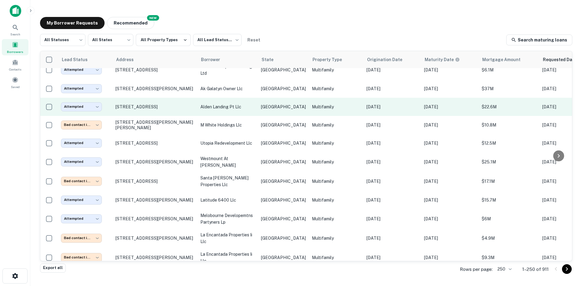
click at [239, 104] on p "alden landing pt llc" at bounding box center [227, 107] width 55 height 7
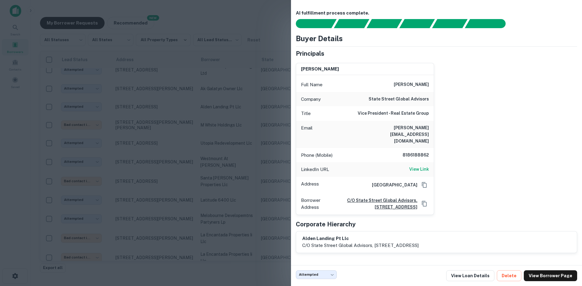
click at [222, 66] on div at bounding box center [291, 143] width 582 height 286
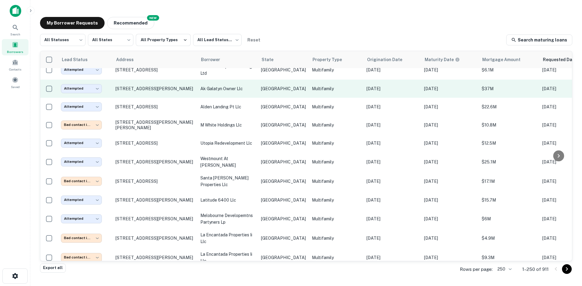
click at [240, 80] on td "ak galatyn owner llc" at bounding box center [227, 89] width 61 height 18
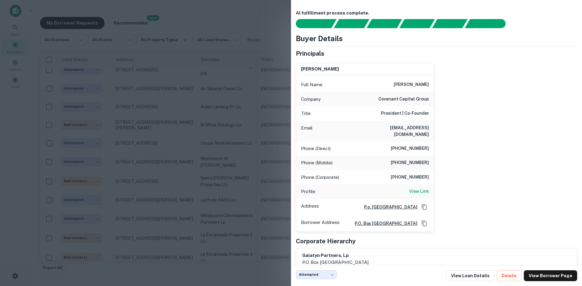
click at [271, 107] on div at bounding box center [291, 143] width 582 height 286
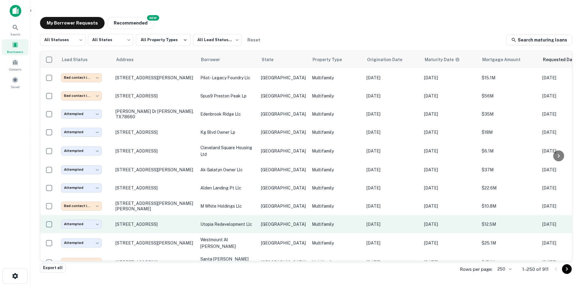
scroll to position [1341, 0]
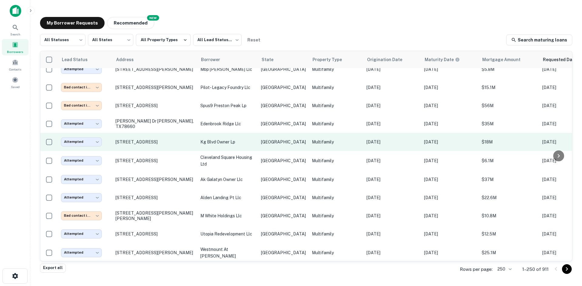
click at [263, 133] on td "[GEOGRAPHIC_DATA]" at bounding box center [283, 142] width 51 height 18
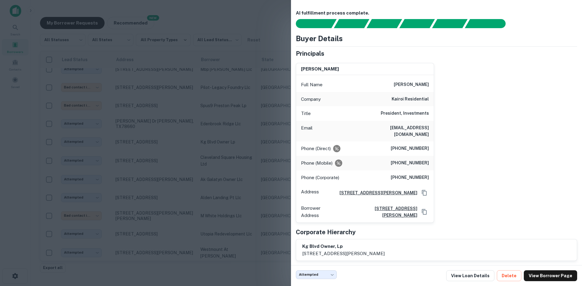
click at [153, 102] on div at bounding box center [291, 143] width 582 height 286
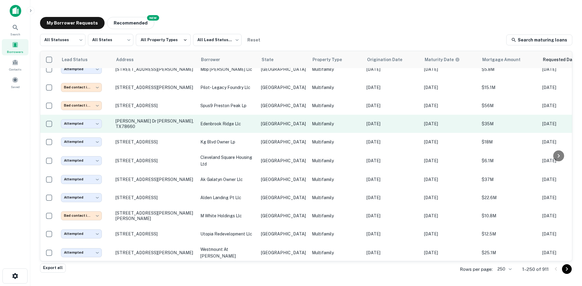
click at [229, 121] on p "edenbrook ridge llc" at bounding box center [227, 124] width 55 height 7
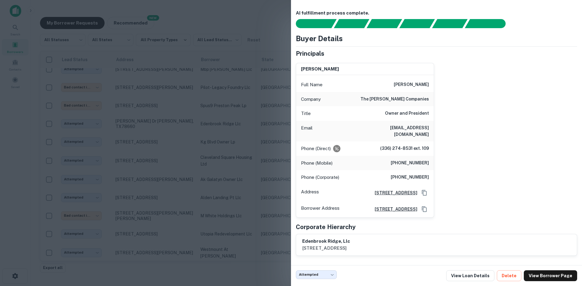
click at [240, 104] on div at bounding box center [291, 143] width 582 height 286
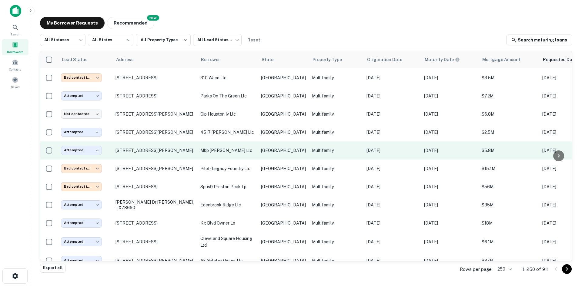
scroll to position [1250, 0]
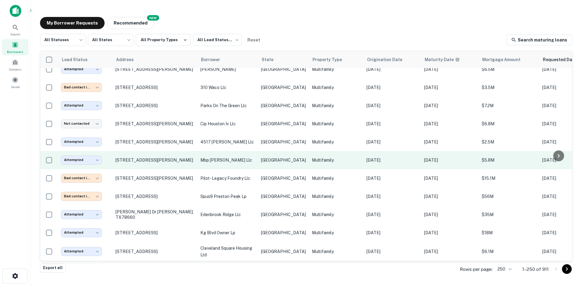
click at [260, 151] on td "[GEOGRAPHIC_DATA]" at bounding box center [283, 160] width 51 height 18
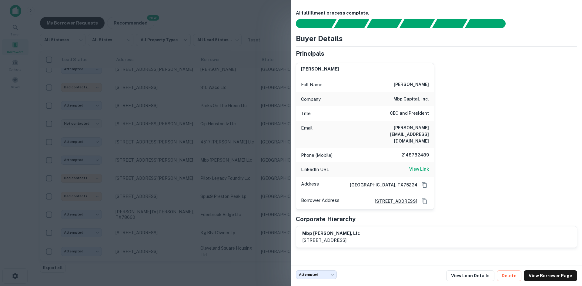
click at [194, 97] on div at bounding box center [291, 143] width 582 height 286
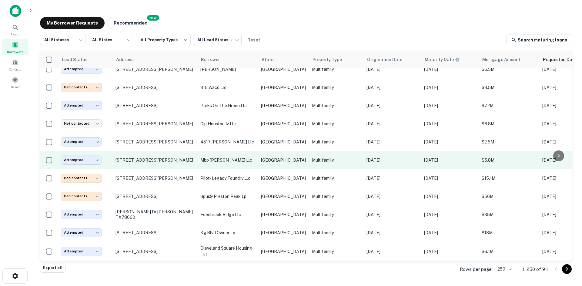
click at [273, 152] on td "[GEOGRAPHIC_DATA]" at bounding box center [283, 160] width 51 height 18
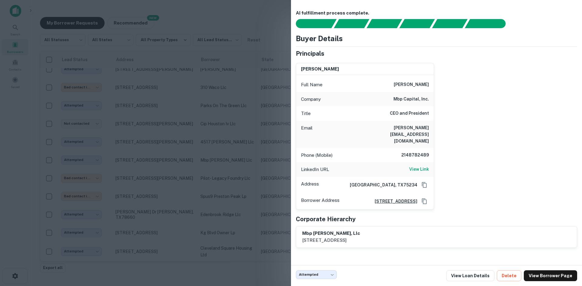
click at [246, 87] on div at bounding box center [291, 143] width 582 height 286
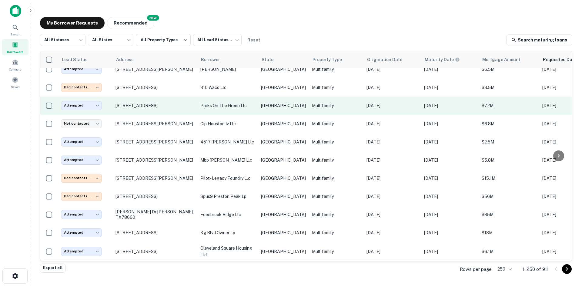
click at [250, 102] on p "parks on the green llc" at bounding box center [227, 105] width 55 height 7
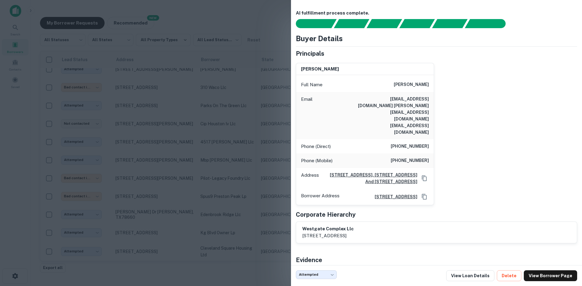
click at [219, 91] on div at bounding box center [291, 143] width 582 height 286
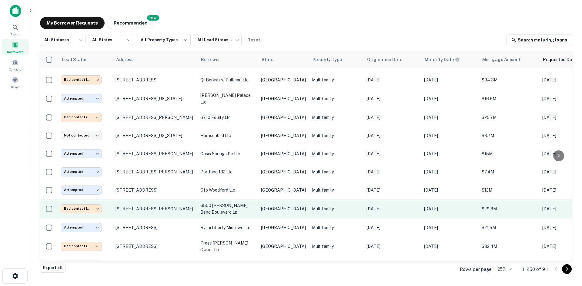
scroll to position [977, 0]
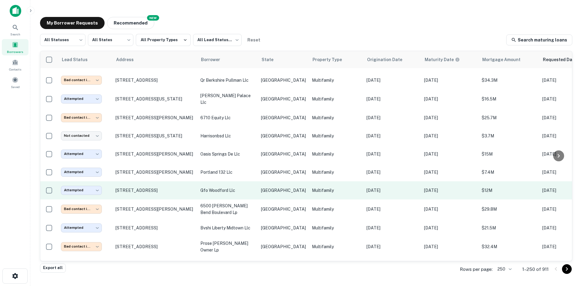
click at [312, 187] on p "Multifamily" at bounding box center [336, 190] width 49 height 7
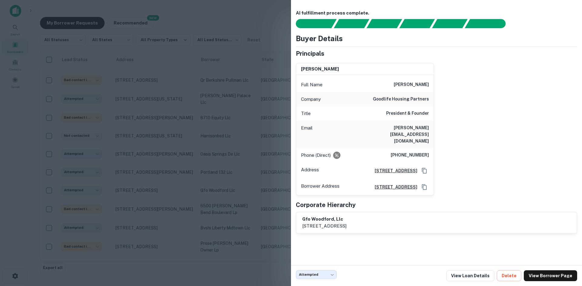
click at [174, 69] on div at bounding box center [291, 143] width 582 height 286
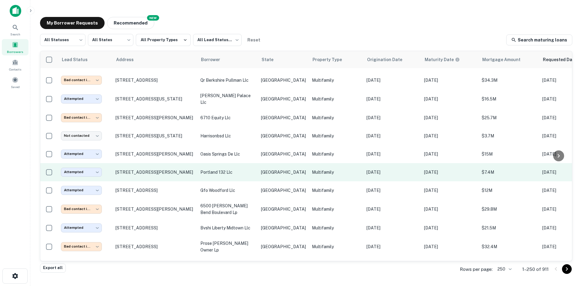
click at [244, 169] on p "portland 132 llc" at bounding box center [227, 172] width 55 height 7
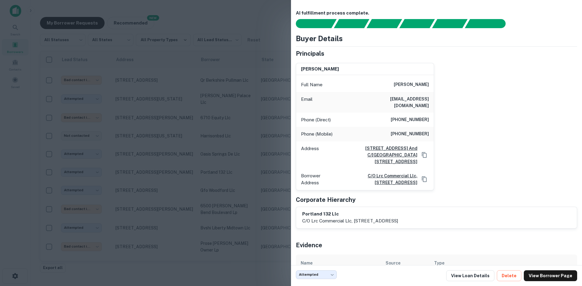
click at [209, 128] on div at bounding box center [291, 143] width 582 height 286
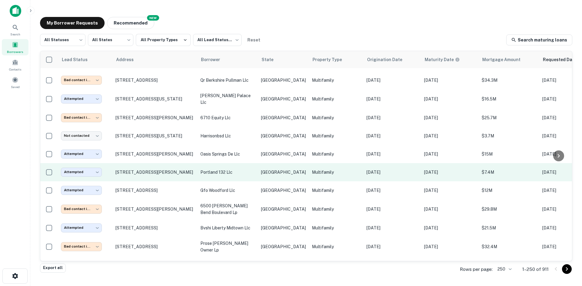
scroll to position [871, 0]
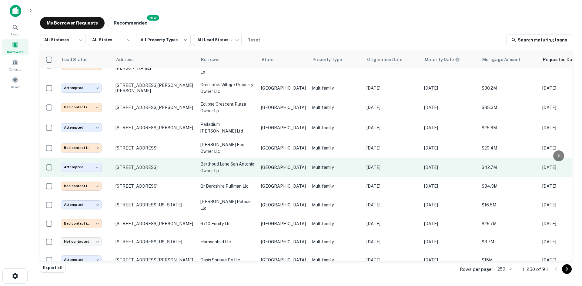
click at [234, 161] on p "berthoud lane san antonio owner lp" at bounding box center [227, 167] width 55 height 13
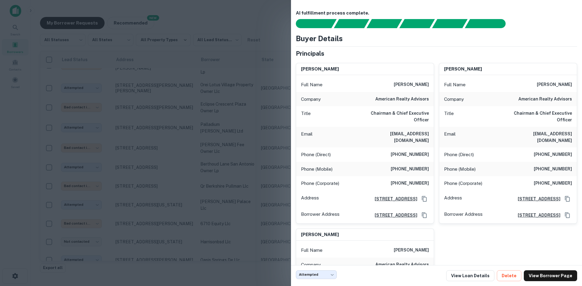
click at [253, 20] on div at bounding box center [291, 143] width 582 height 286
click at [253, 20] on div "My Borrower Requests NEW Recommended" at bounding box center [306, 23] width 532 height 12
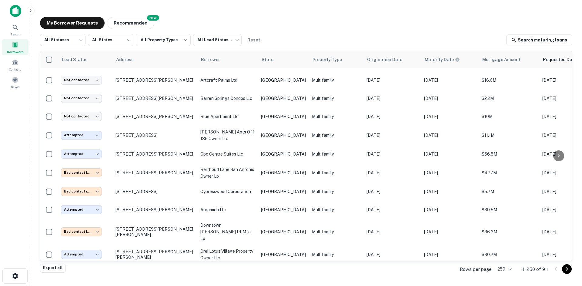
scroll to position [910, 0]
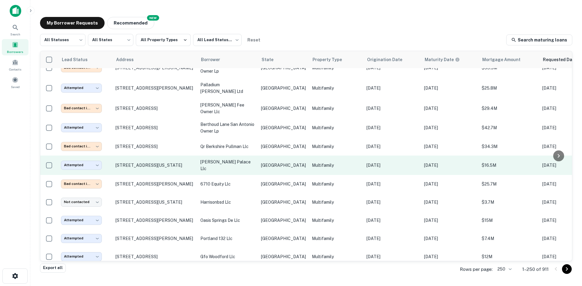
click at [309, 159] on td "Multifamily" at bounding box center [336, 165] width 55 height 19
